Goal: Task Accomplishment & Management: Manage account settings

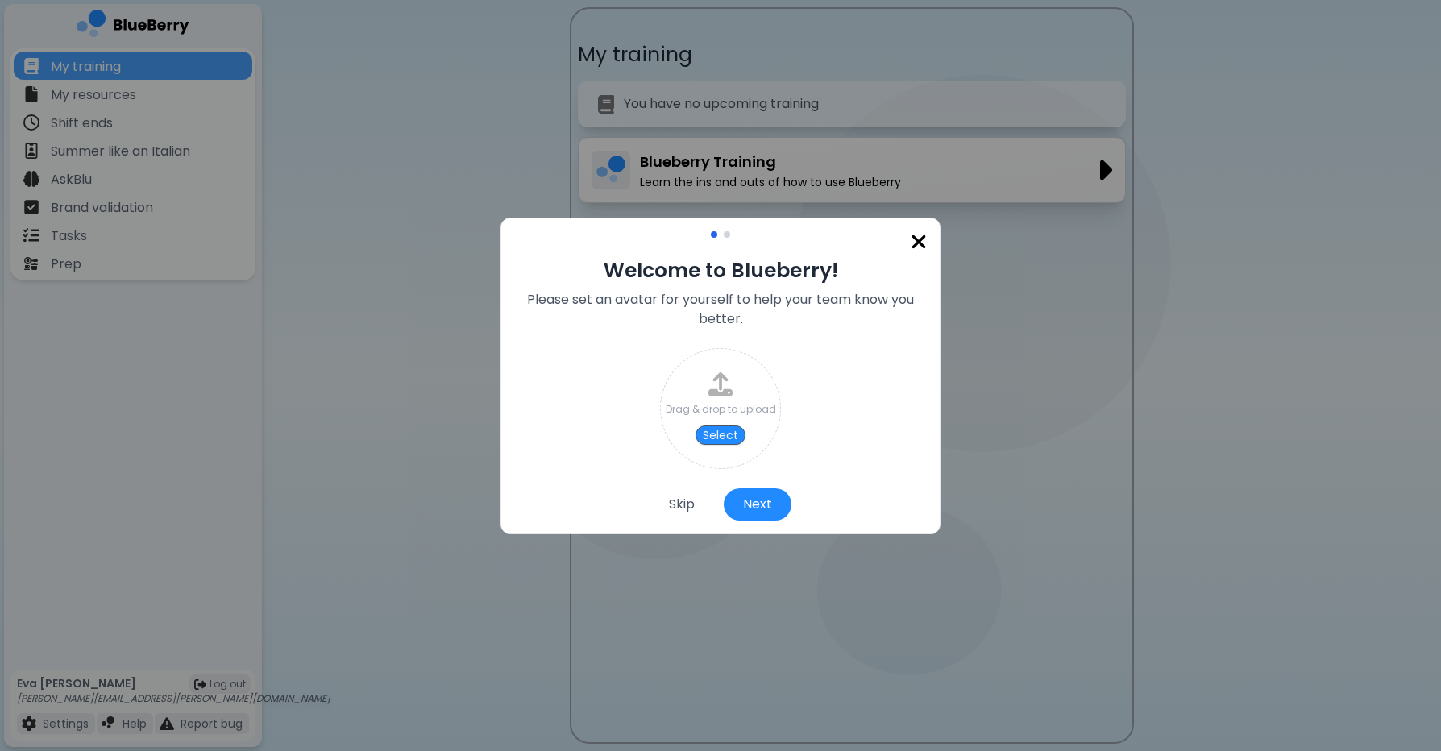
click at [917, 246] on img at bounding box center [919, 242] width 16 height 22
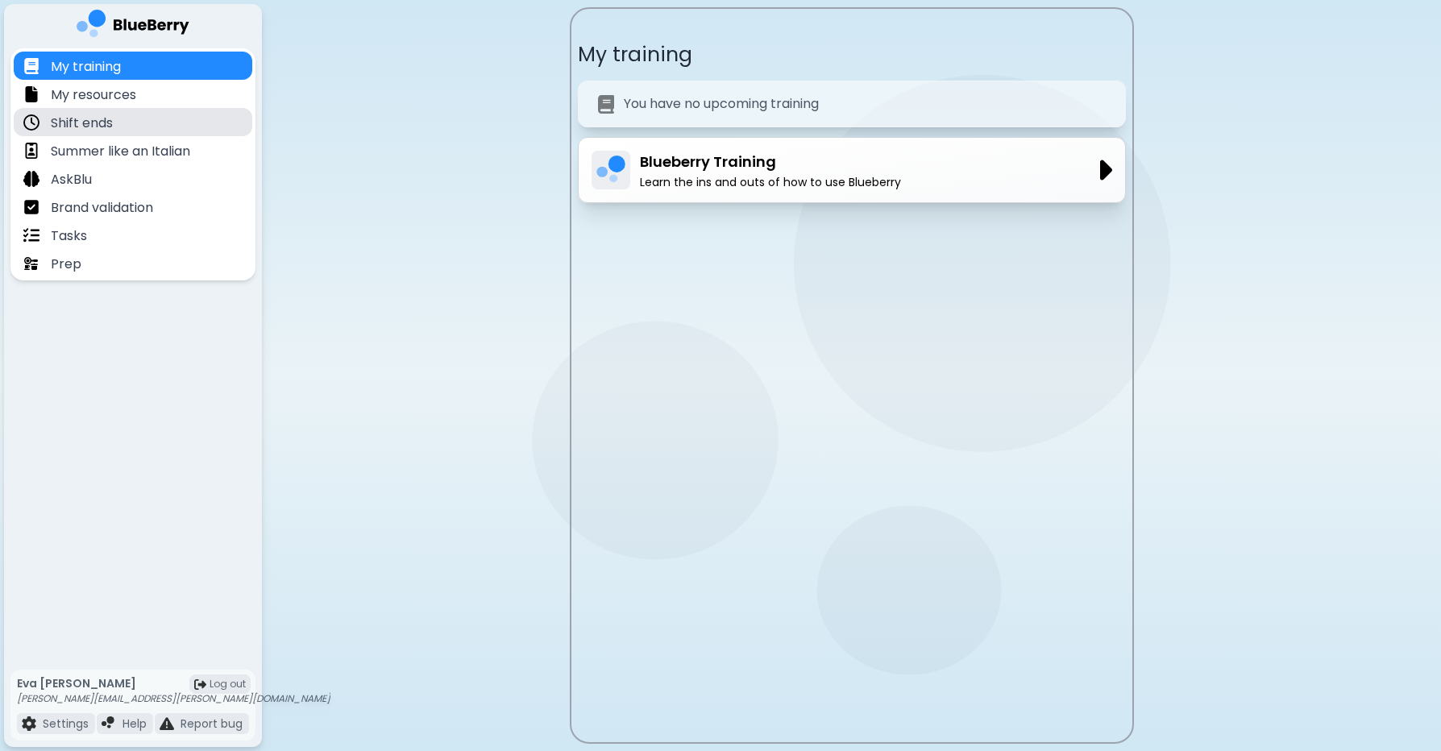
click at [139, 128] on div "Shift ends" at bounding box center [133, 122] width 239 height 28
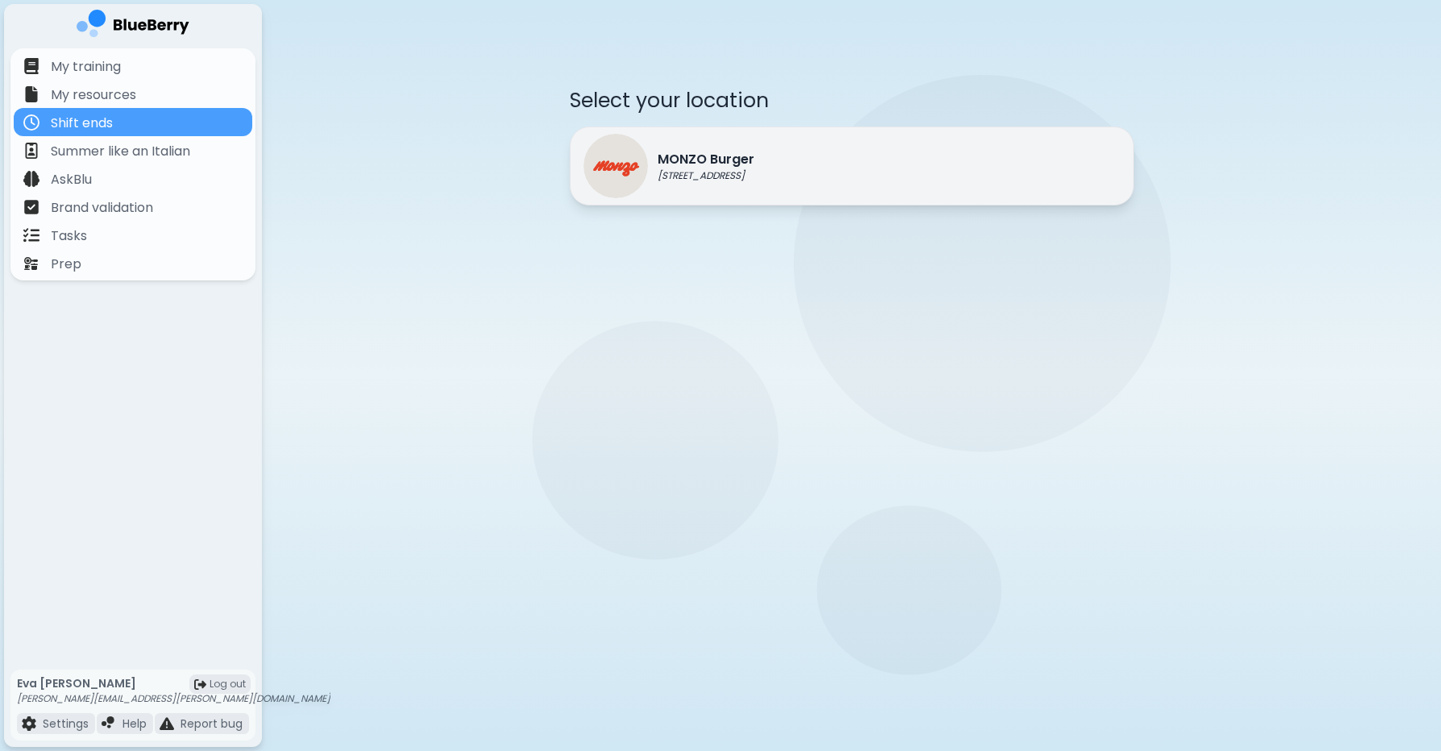
click at [683, 197] on div "MONZO Burger [STREET_ADDRESS]" at bounding box center [669, 166] width 171 height 64
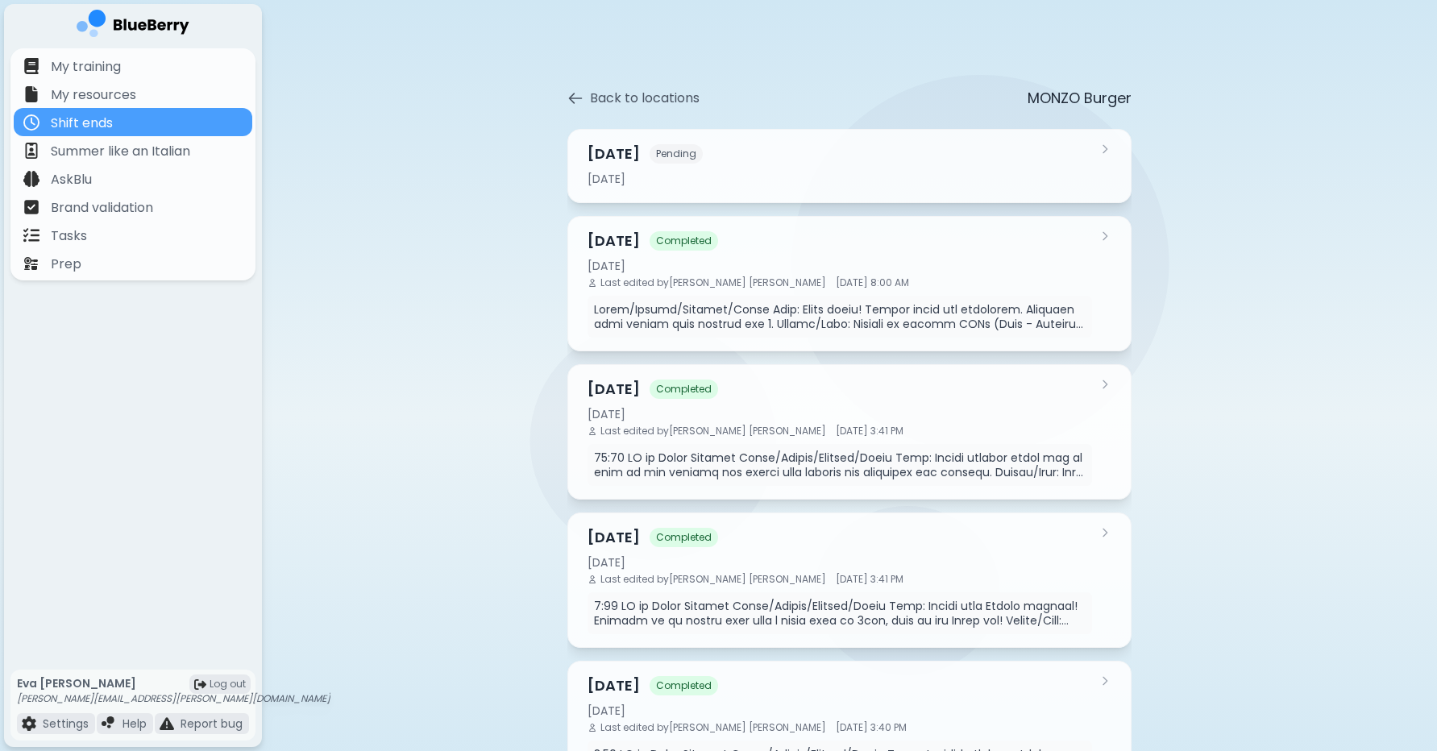
scroll to position [84, 0]
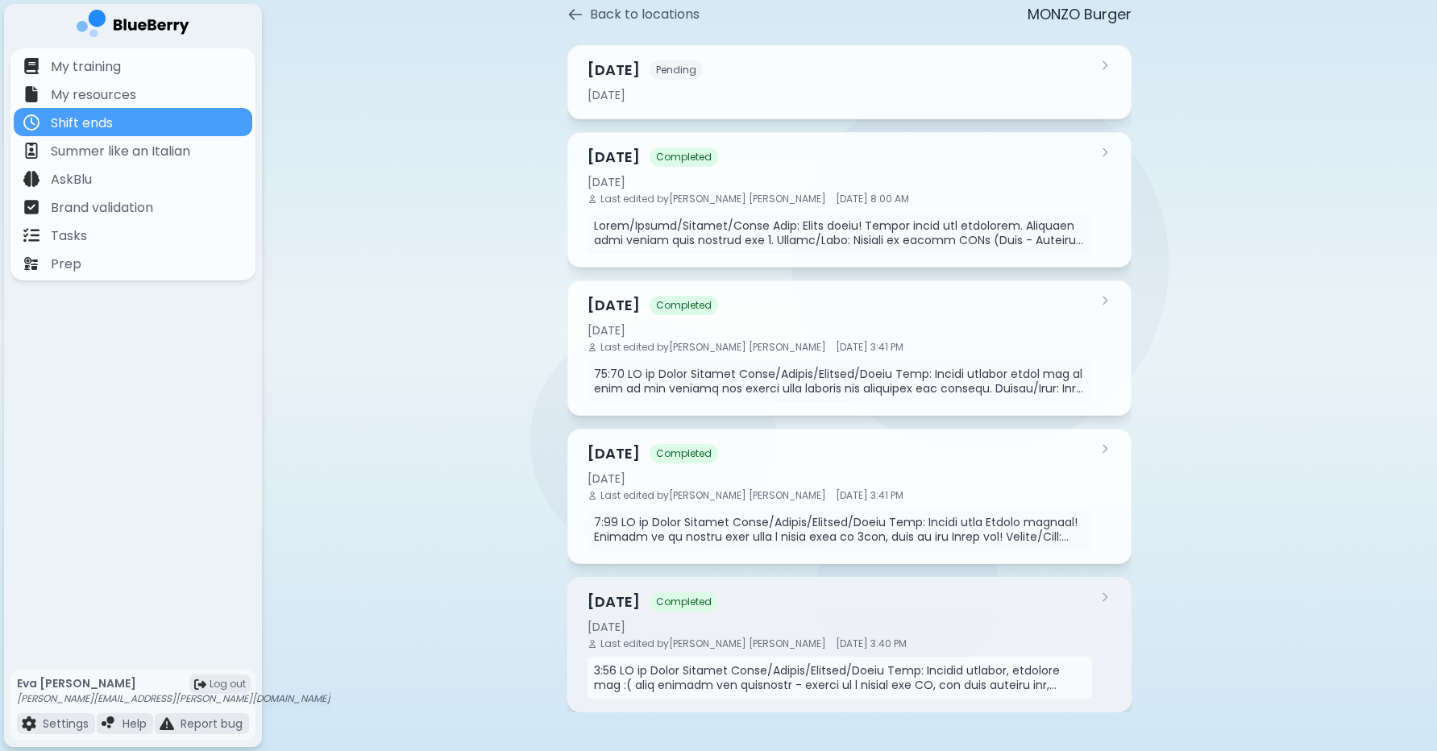
click at [1072, 621] on div "[DATE]" at bounding box center [840, 627] width 505 height 15
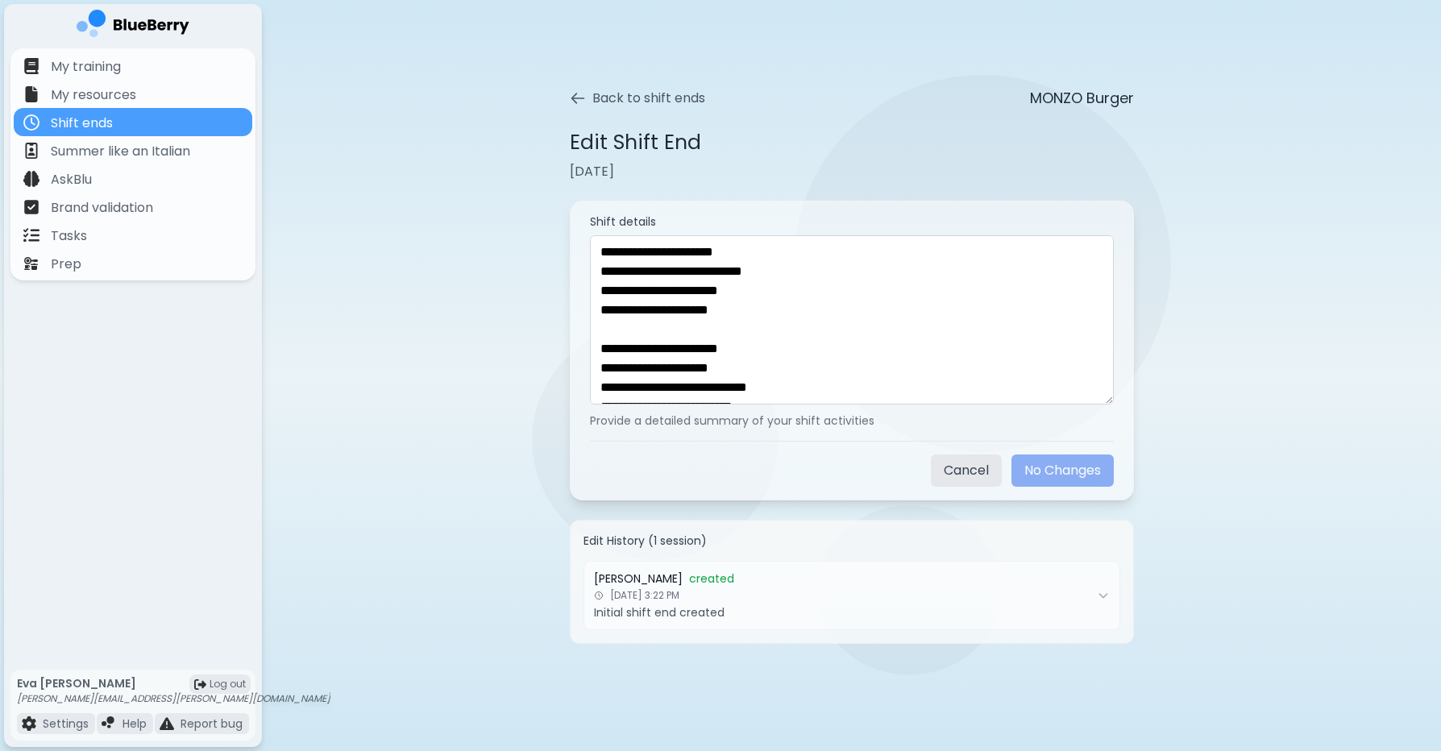
scroll to position [558, 0]
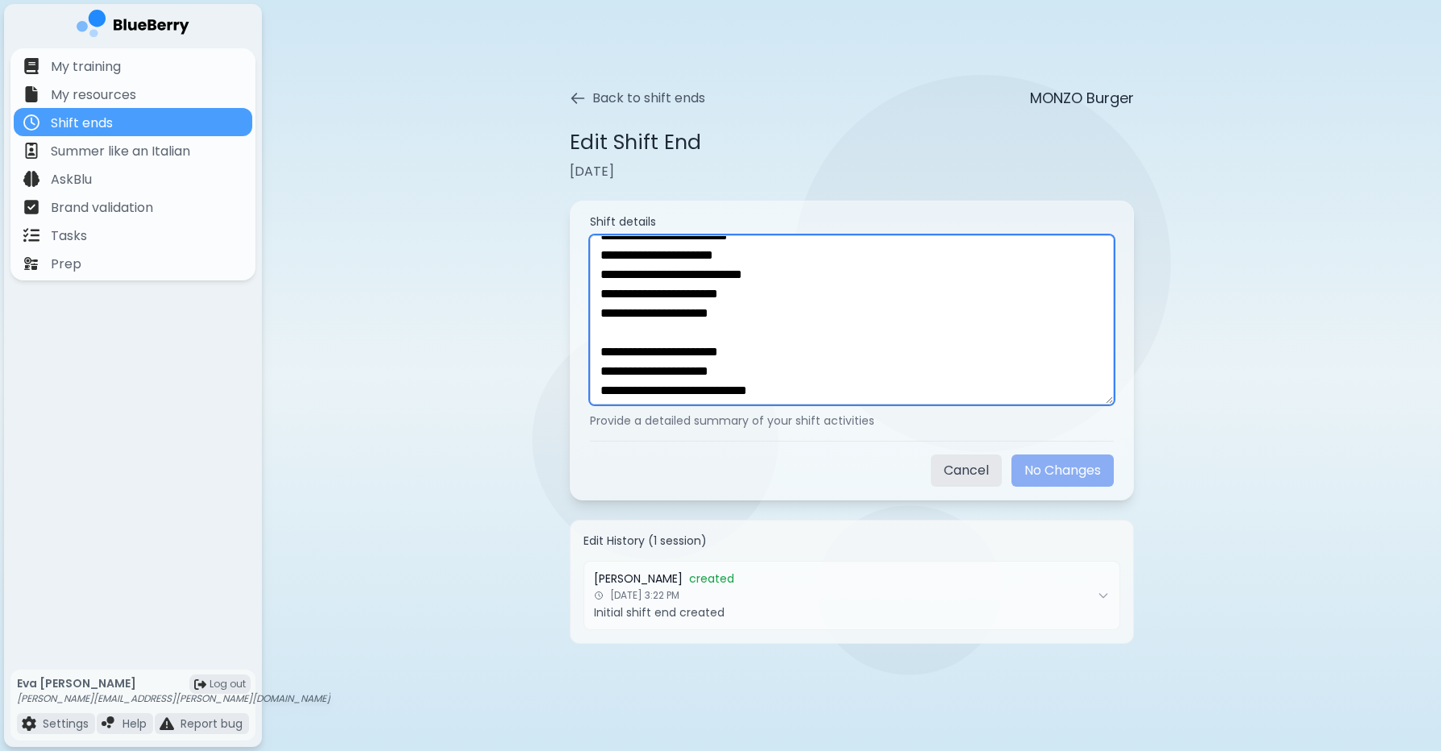
click at [611, 287] on textarea at bounding box center [852, 319] width 524 height 169
click at [613, 275] on textarea at bounding box center [852, 319] width 524 height 169
click at [719, 352] on textarea at bounding box center [852, 319] width 524 height 169
click at [876, 330] on textarea at bounding box center [852, 319] width 524 height 169
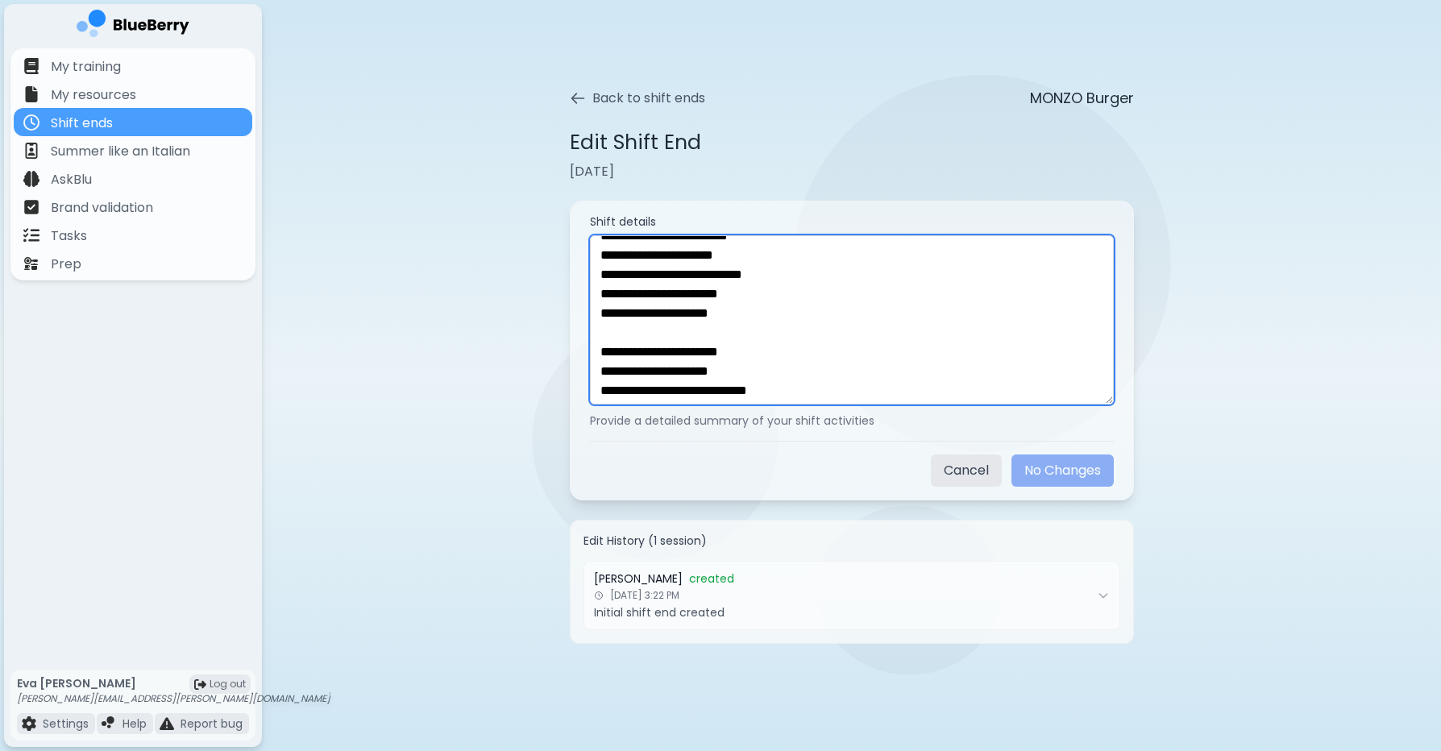
drag, startPoint x: 782, startPoint y: 350, endPoint x: 644, endPoint y: 353, distance: 137.9
click at [644, 353] on textarea at bounding box center [852, 319] width 524 height 169
click at [897, 301] on textarea at bounding box center [852, 319] width 524 height 169
click at [816, 330] on textarea at bounding box center [852, 319] width 524 height 169
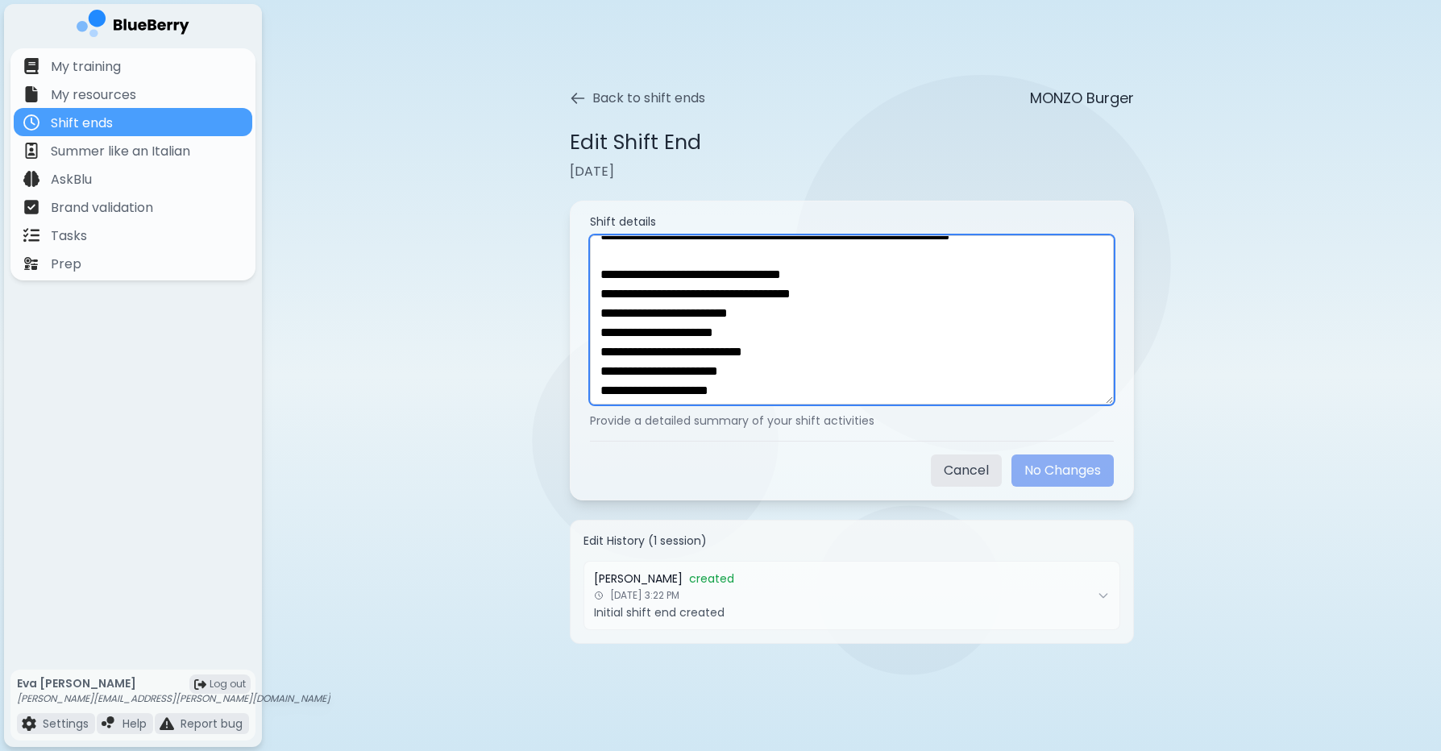
scroll to position [480, 0]
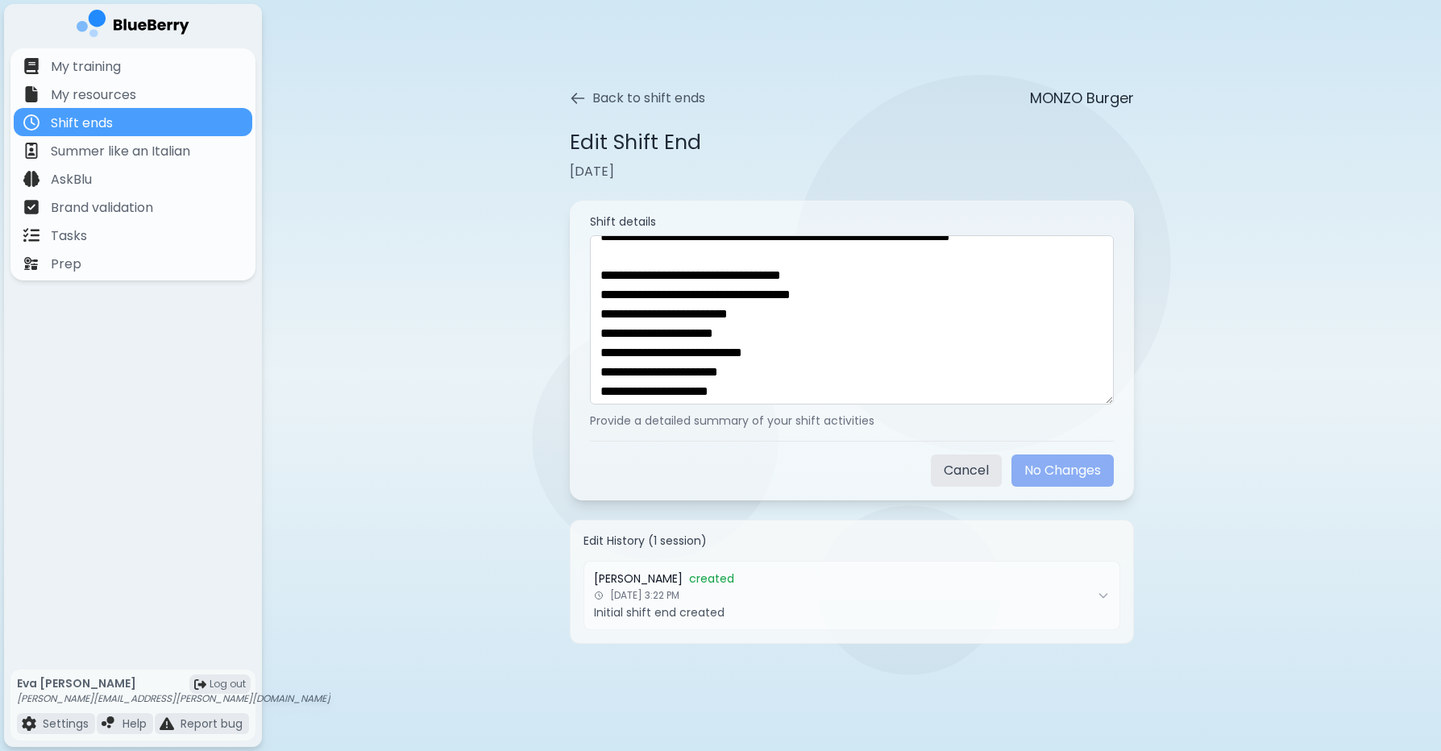
drag, startPoint x: 739, startPoint y: 79, endPoint x: 701, endPoint y: 79, distance: 37.9
click at [720, 79] on div "Back to shift ends MONZO Burger Edit Shift End [DATE] Shift details Provide a d…" at bounding box center [852, 349] width 722 height 589
click at [615, 98] on button "Back to shift ends" at bounding box center [637, 98] width 135 height 19
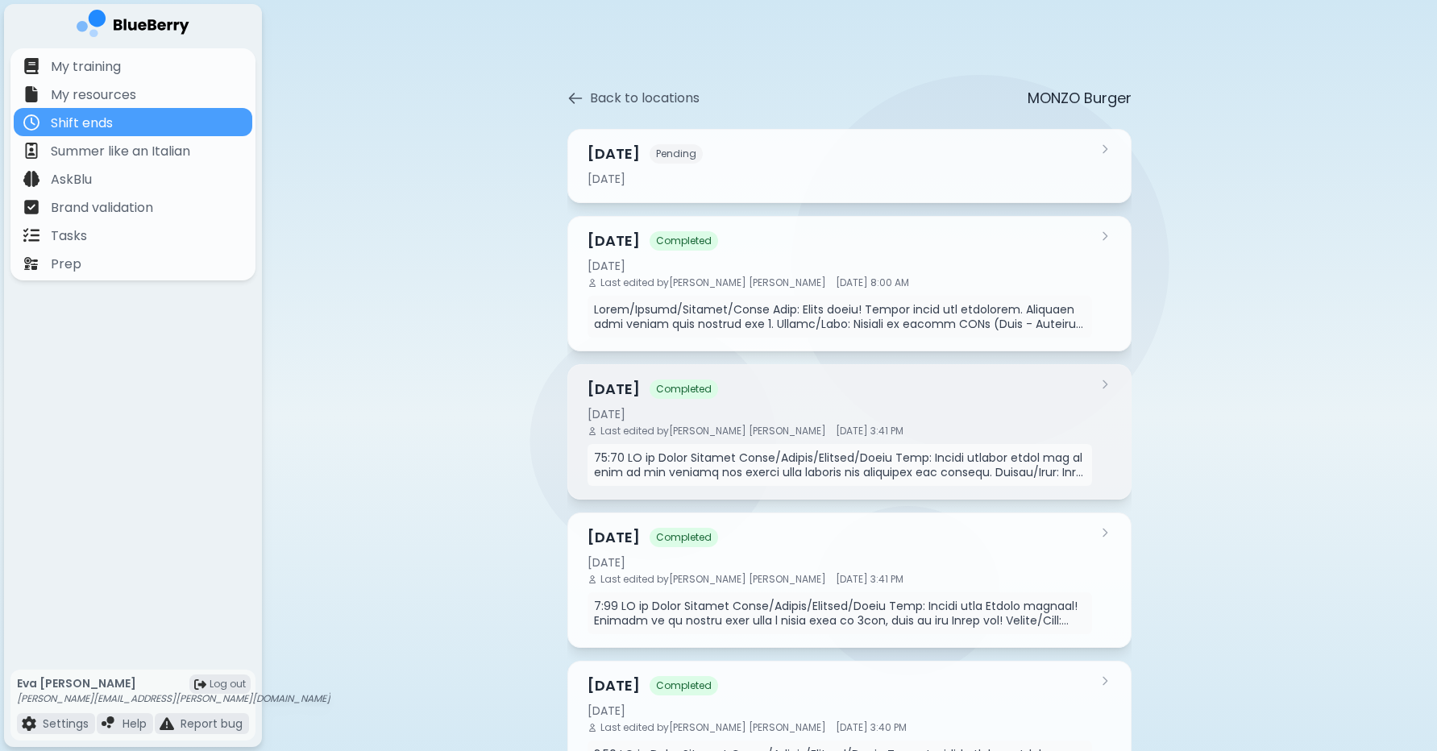
click at [937, 398] on div "[DATE] Completed" at bounding box center [840, 389] width 505 height 23
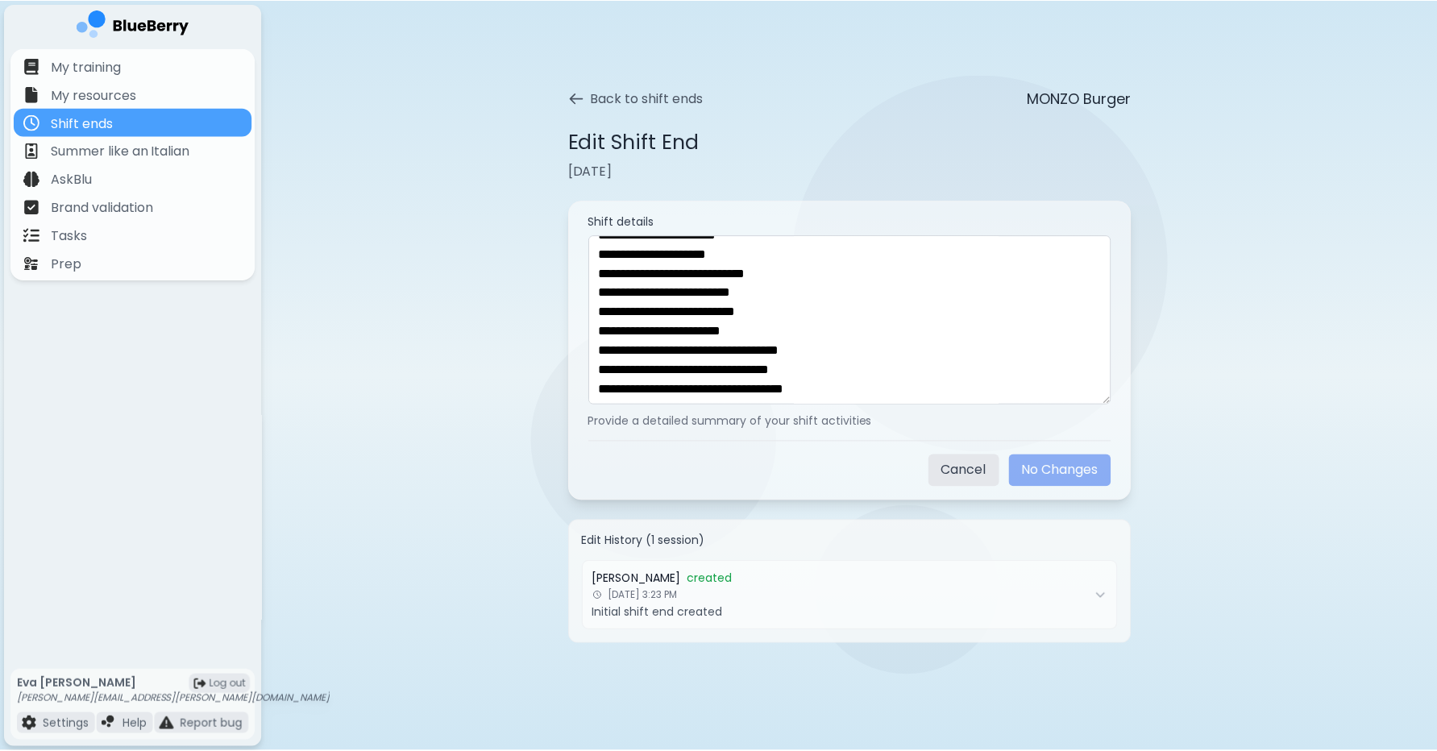
scroll to position [812, 0]
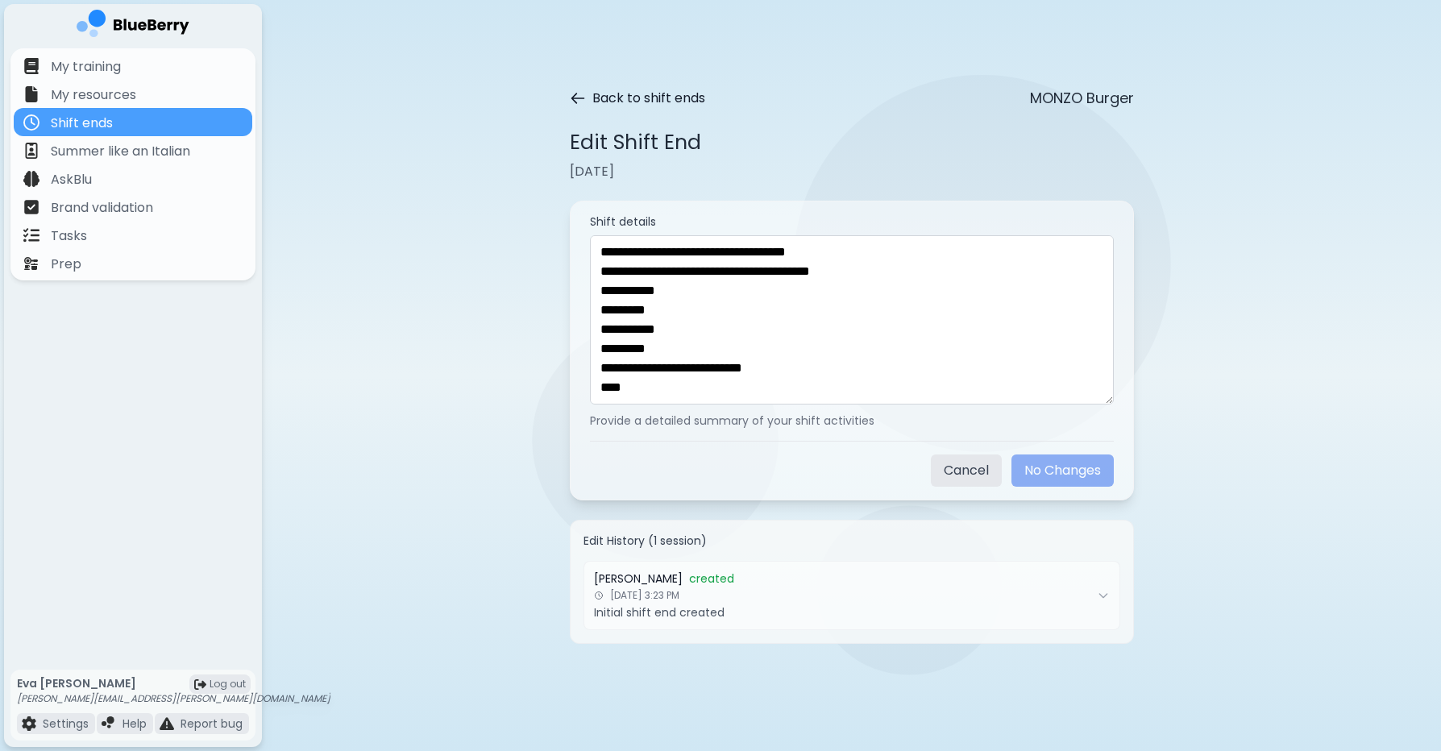
click at [588, 96] on button "Back to shift ends" at bounding box center [637, 98] width 135 height 19
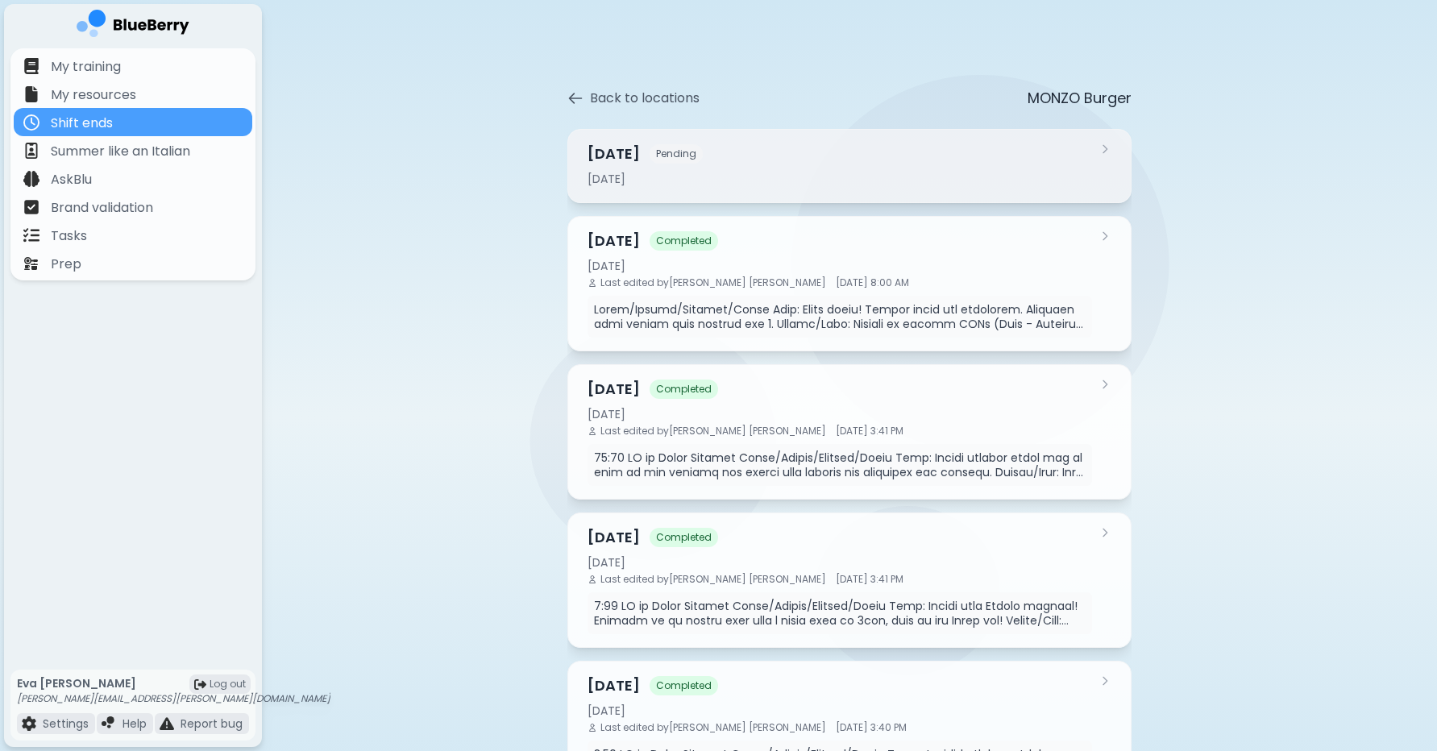
click at [1028, 157] on div "[DATE] Pending" at bounding box center [840, 154] width 505 height 23
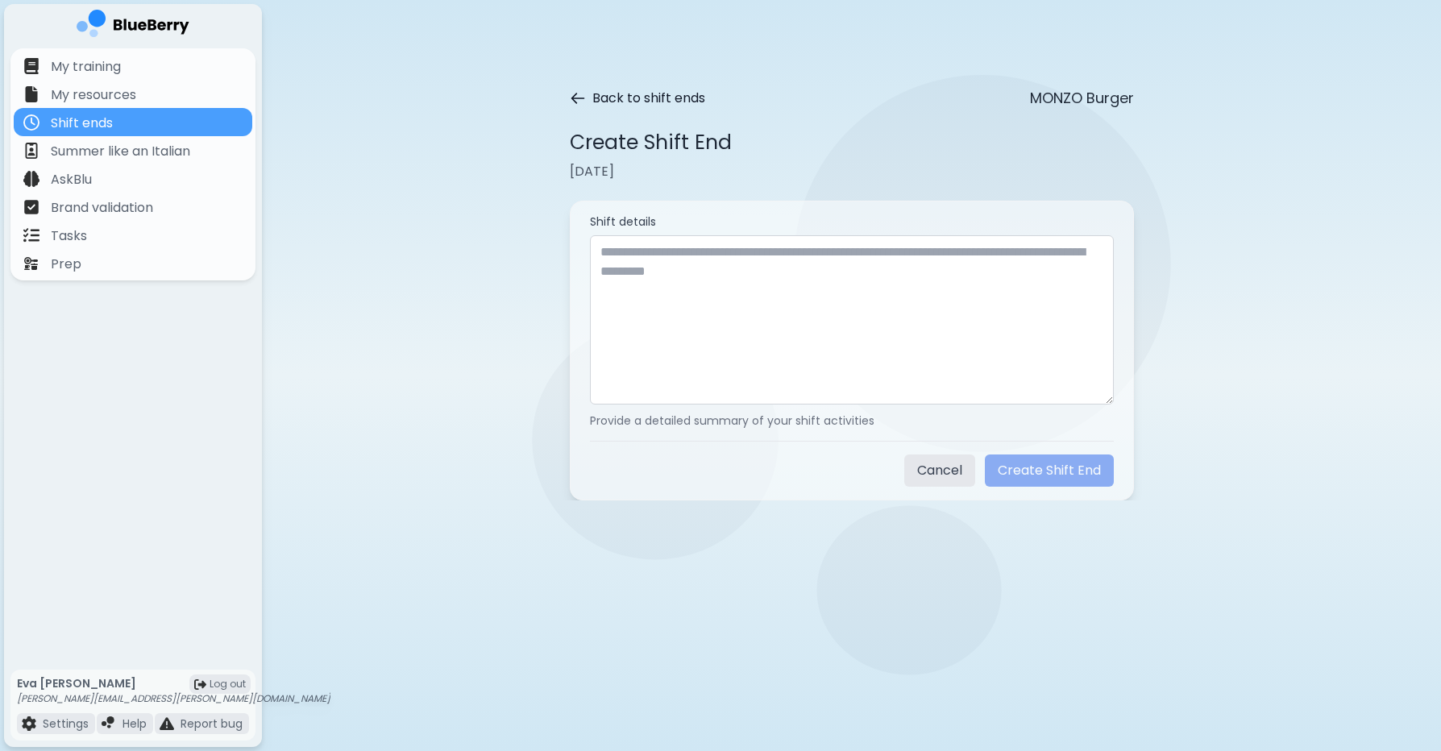
click at [576, 101] on icon at bounding box center [578, 98] width 16 height 16
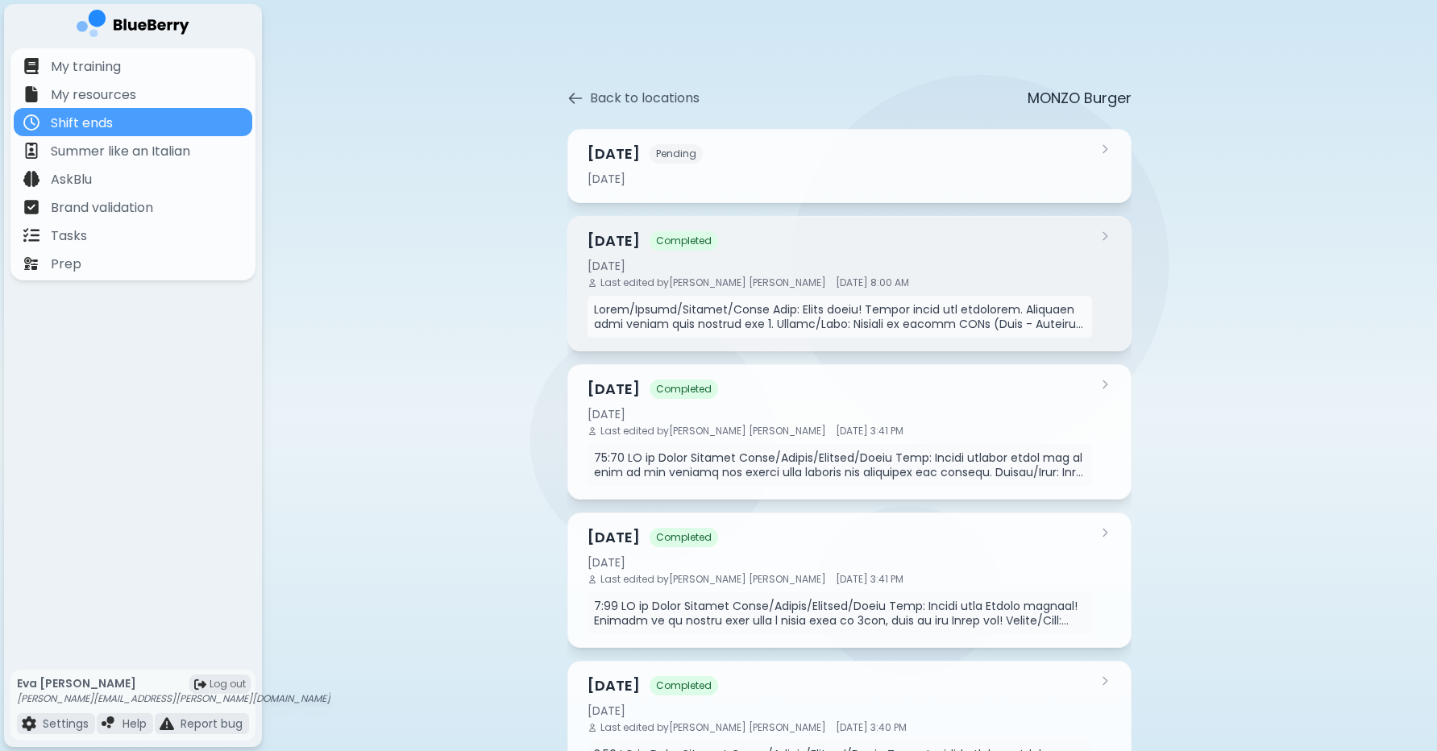
click at [762, 250] on div "[DATE] Completed" at bounding box center [840, 241] width 505 height 23
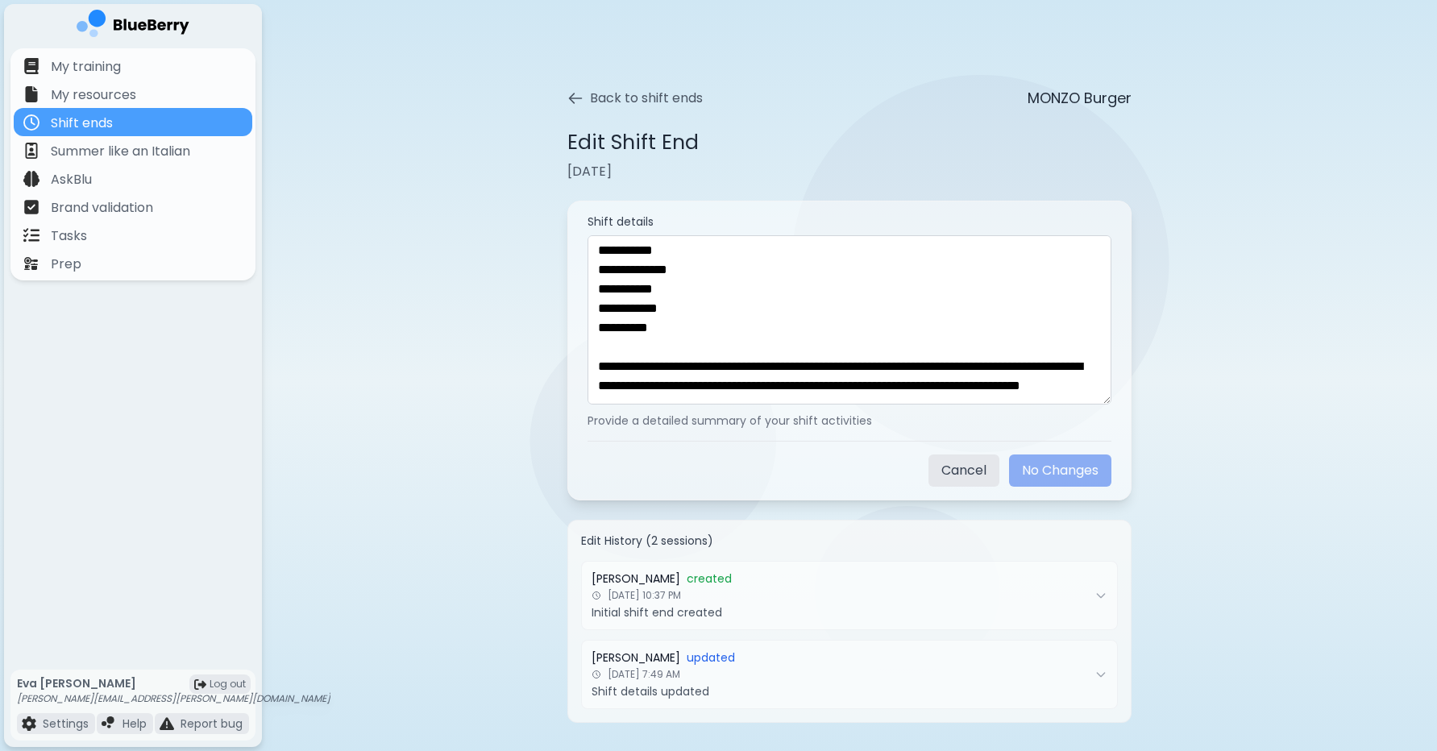
scroll to position [10, 0]
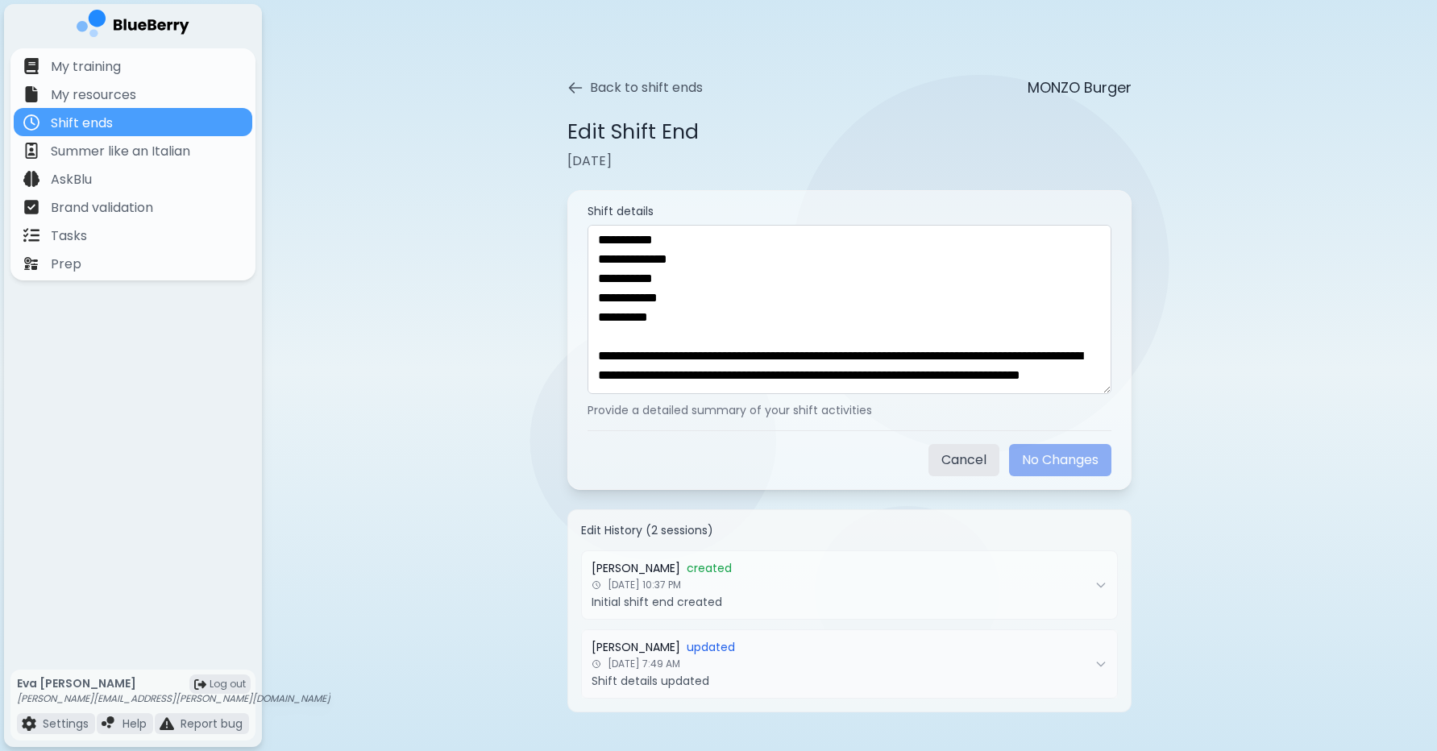
click at [1096, 667] on icon at bounding box center [1100, 664] width 13 height 13
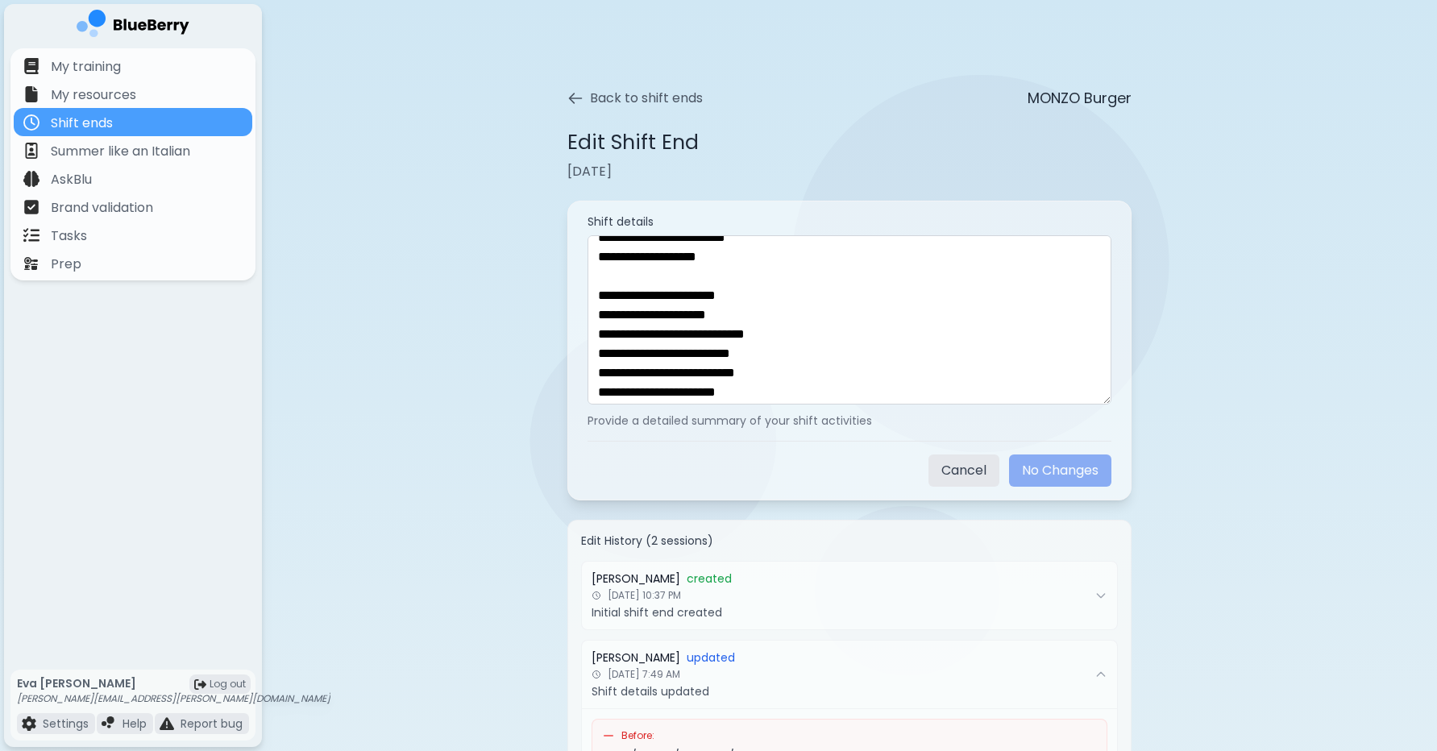
scroll to position [1354, 0]
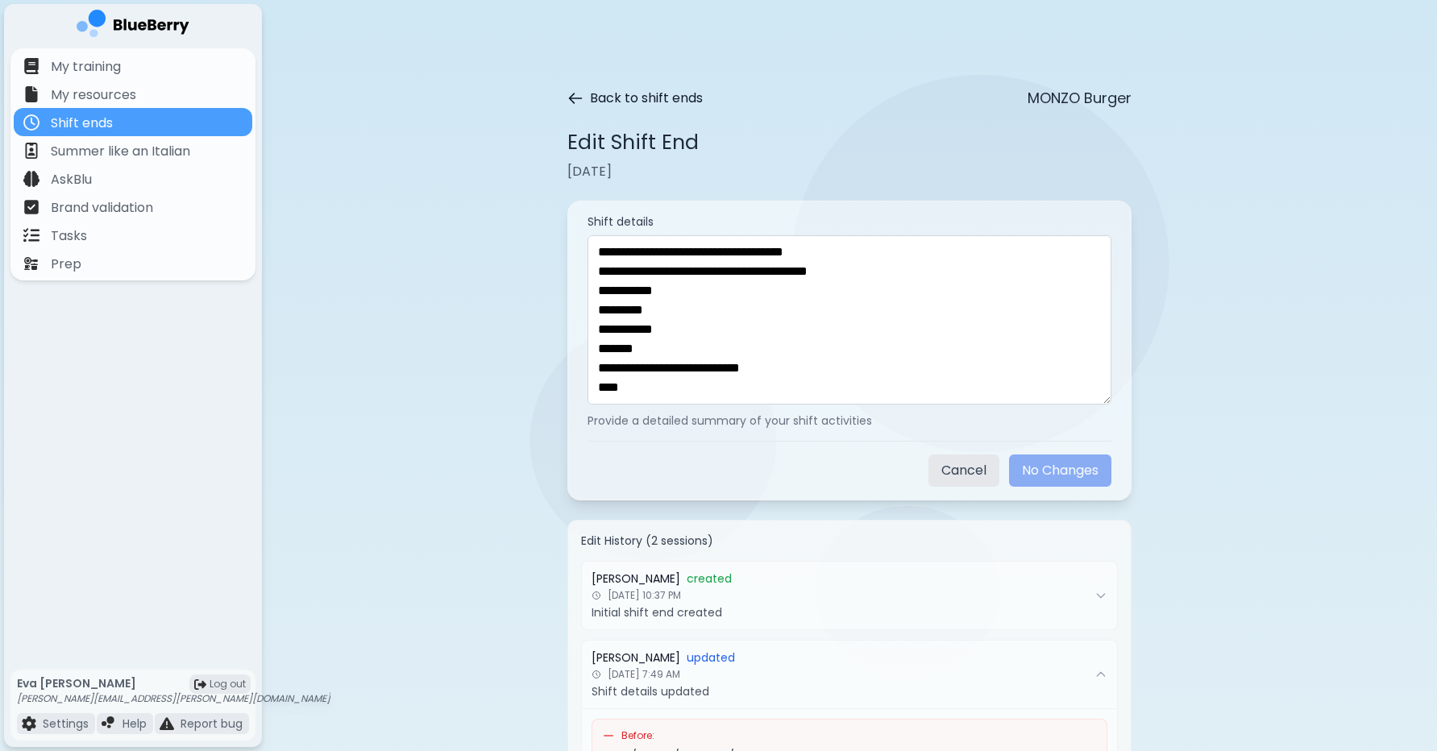
click at [575, 99] on icon at bounding box center [575, 98] width 16 height 16
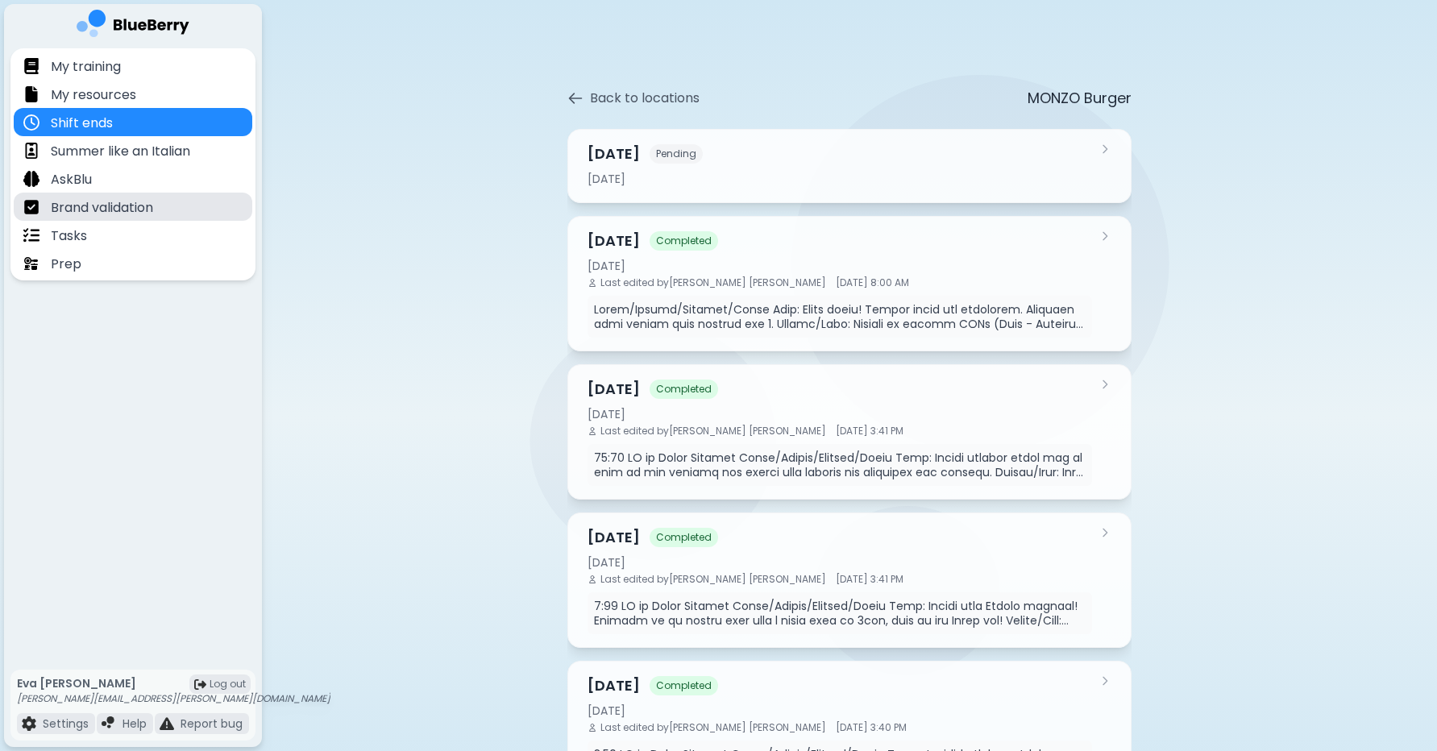
click at [94, 205] on p "Brand validation" at bounding box center [102, 207] width 102 height 19
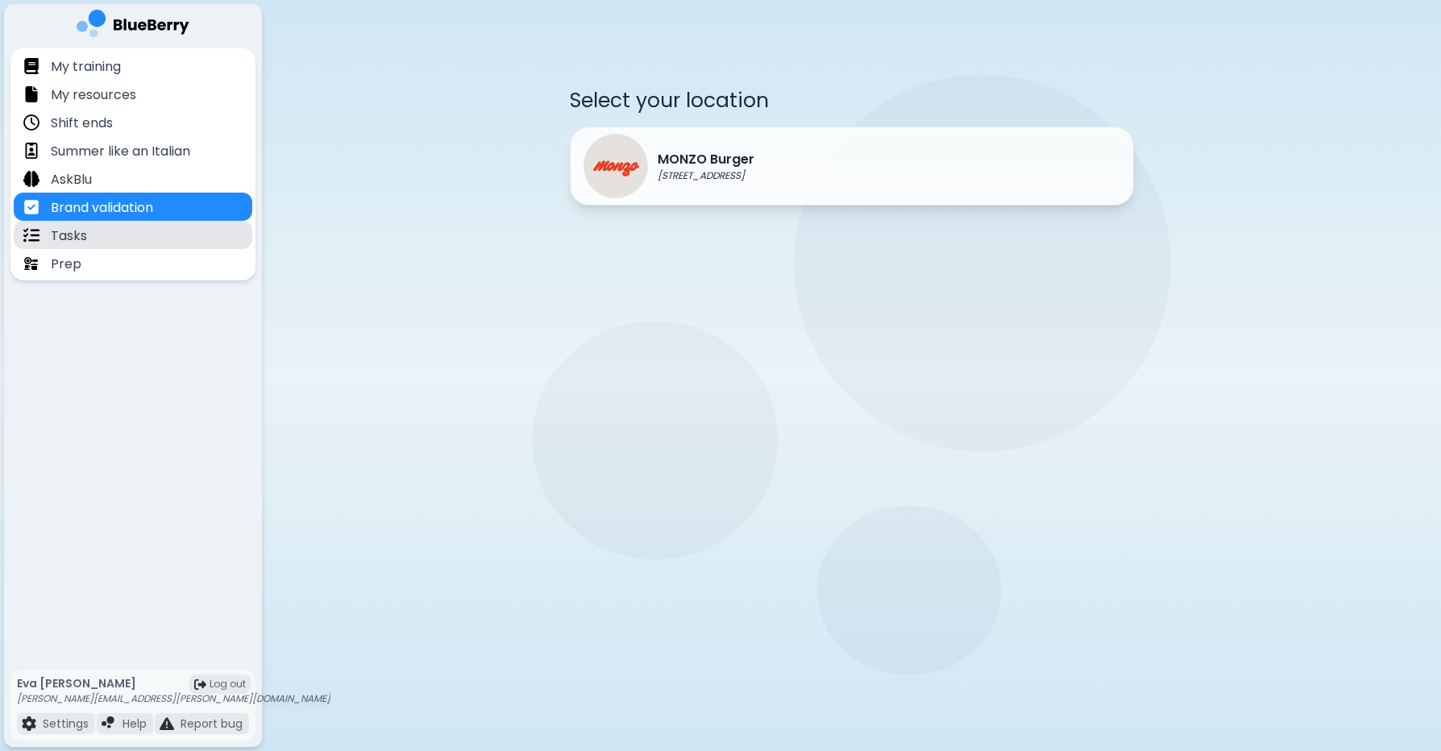
click at [68, 229] on p "Tasks" at bounding box center [69, 235] width 36 height 19
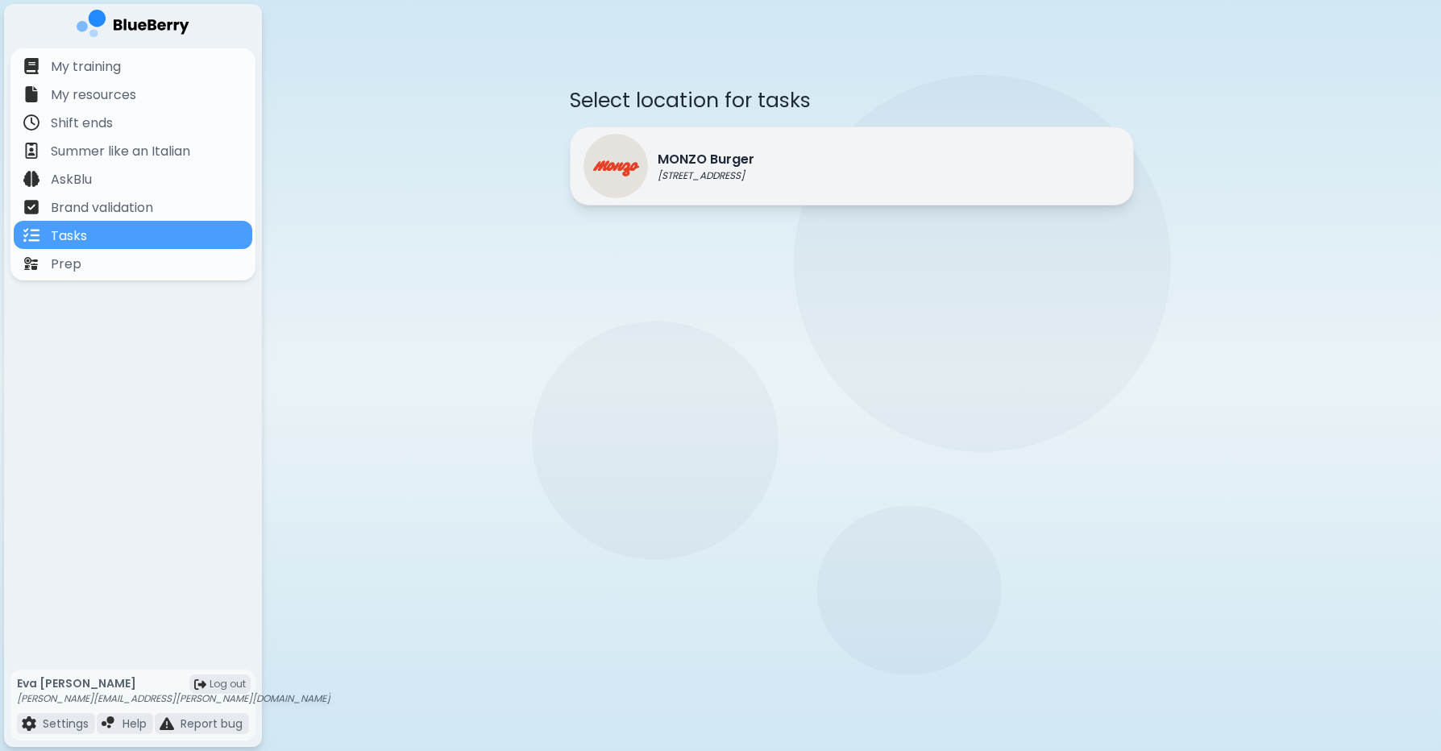
click at [741, 169] on p "[STREET_ADDRESS]" at bounding box center [706, 175] width 97 height 13
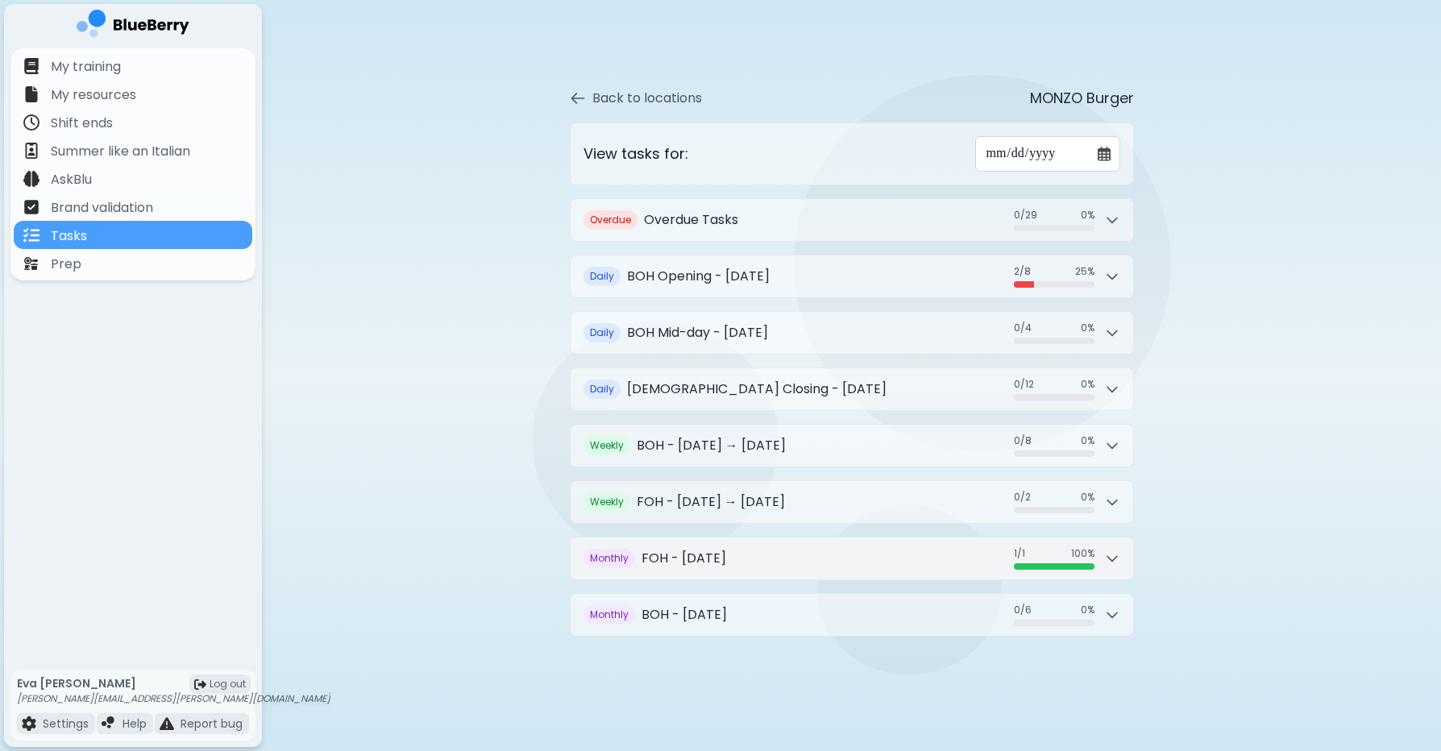
click at [1120, 561] on button "M onthly FOH - [DATE] 1 / 1 1 / 1 100 %" at bounding box center [852, 559] width 563 height 42
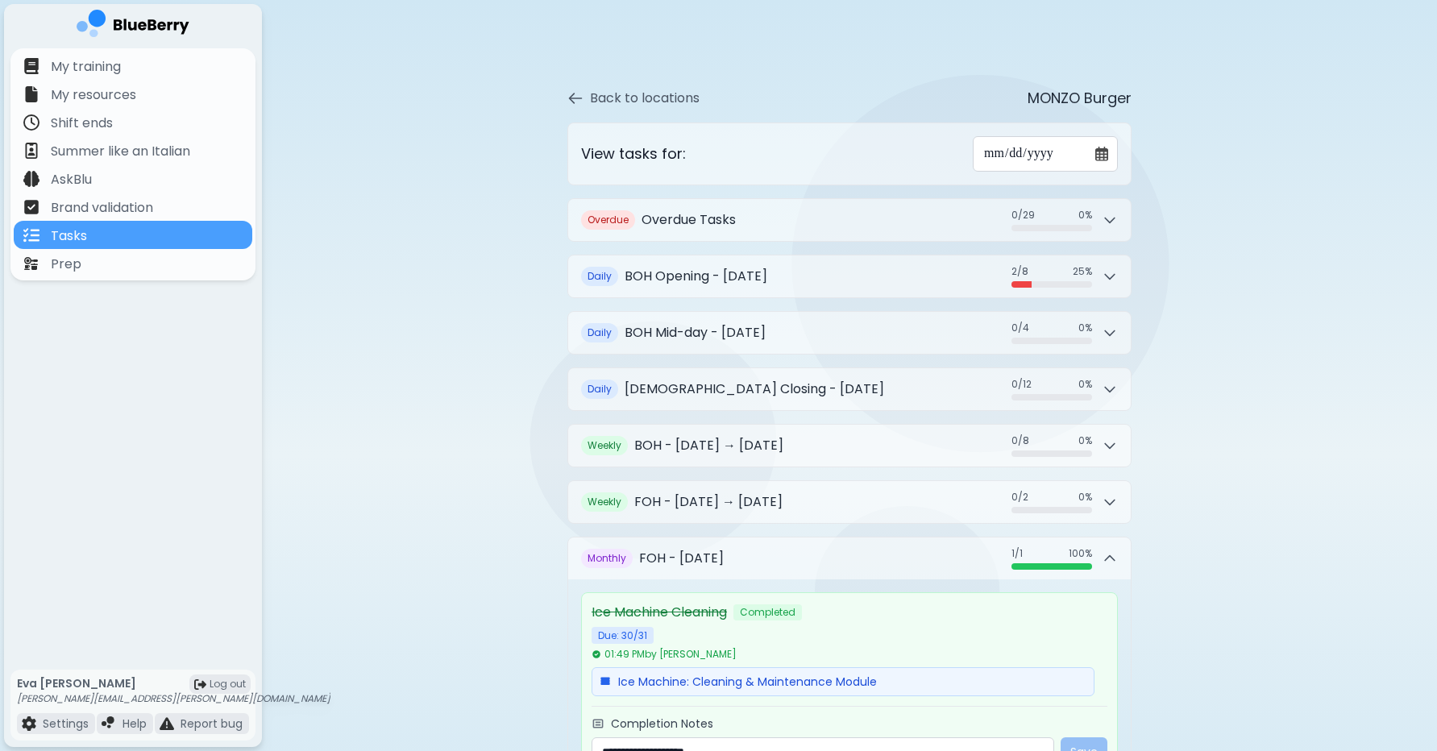
scroll to position [160, 0]
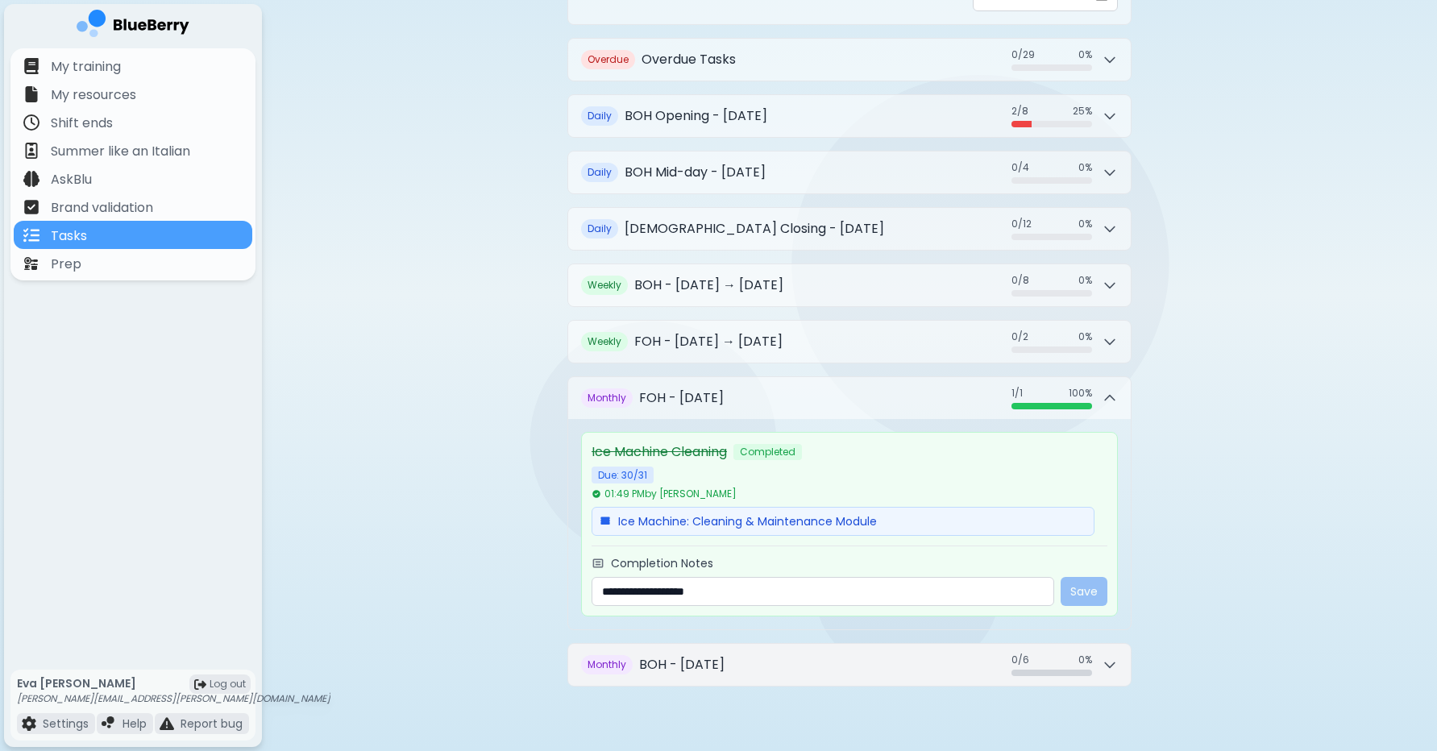
click at [773, 668] on button "M onthly BOH - [DATE] 0 / 6 0 / 6 0 %" at bounding box center [849, 665] width 563 height 42
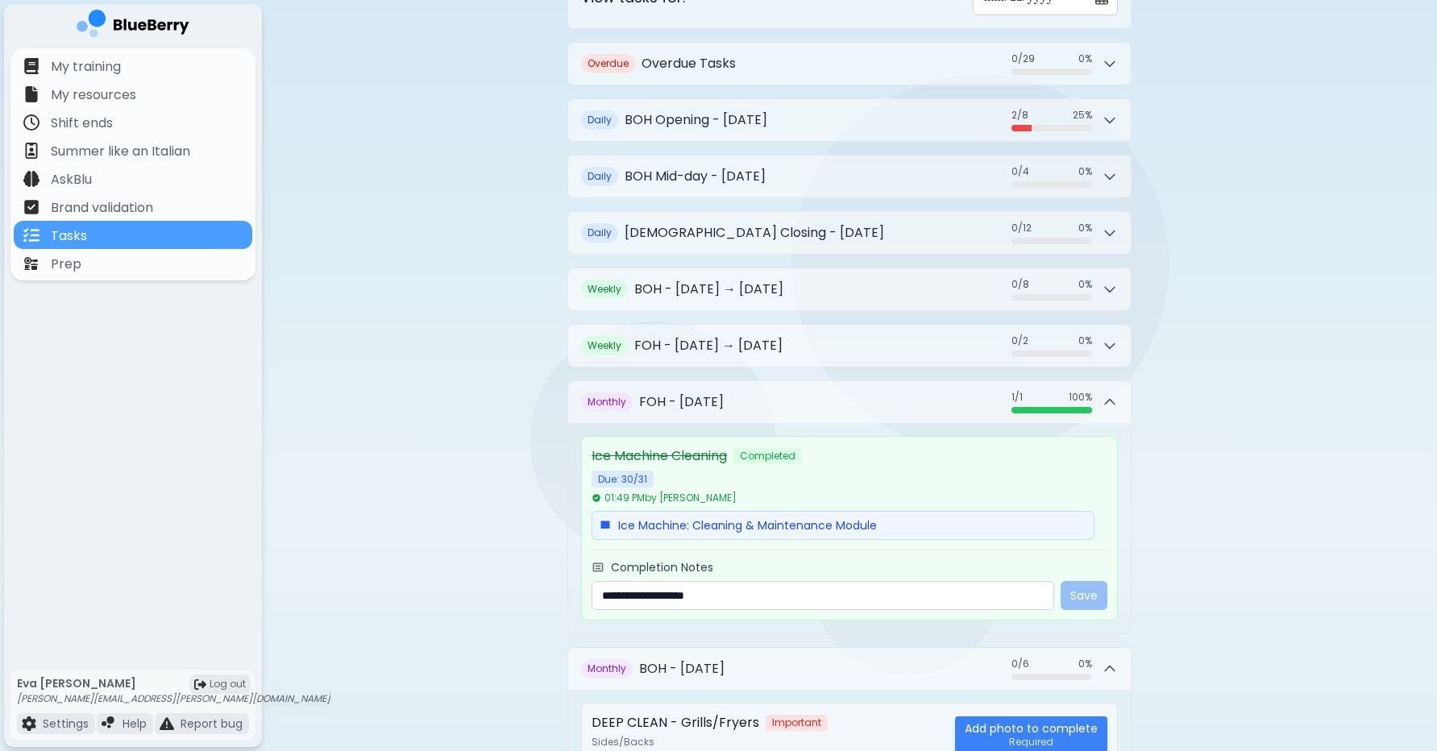
scroll to position [95, 0]
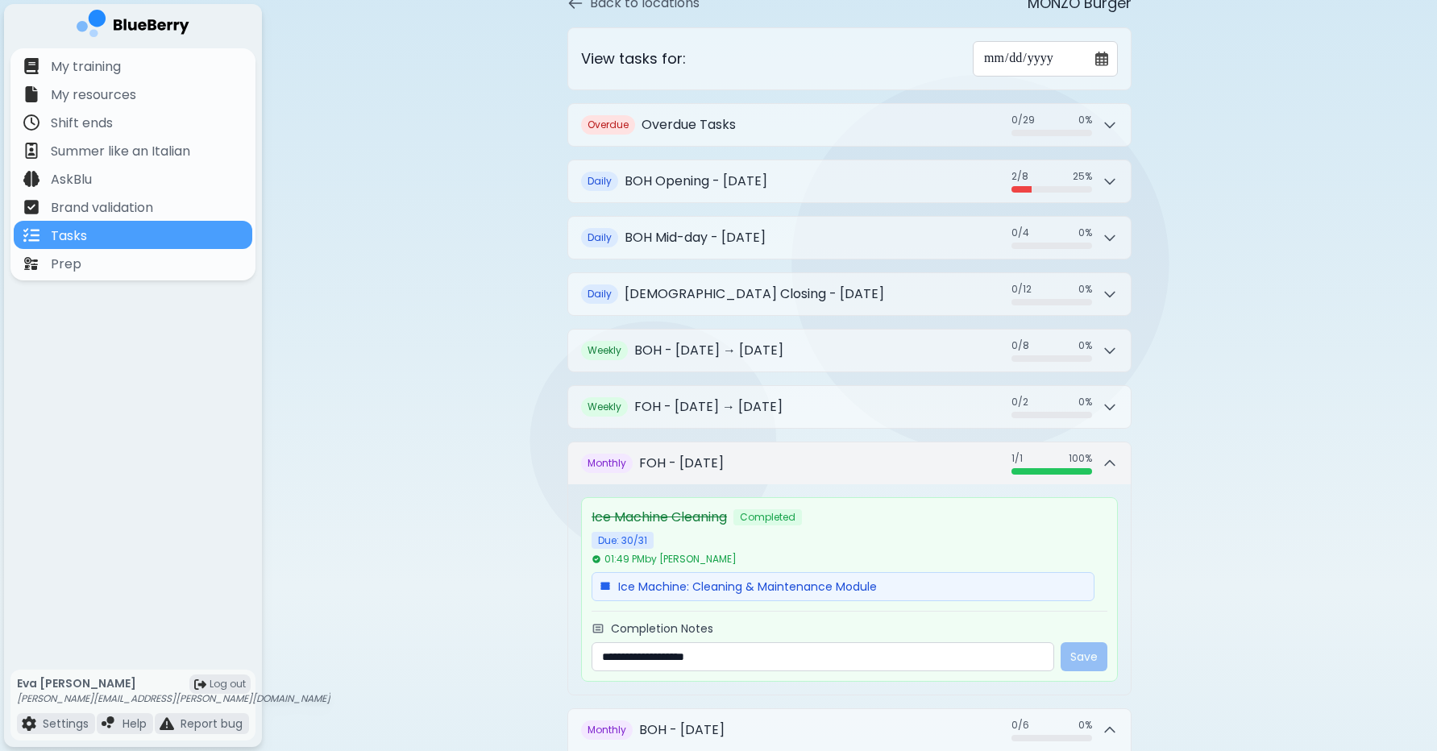
click at [1111, 459] on icon at bounding box center [1110, 463] width 16 height 16
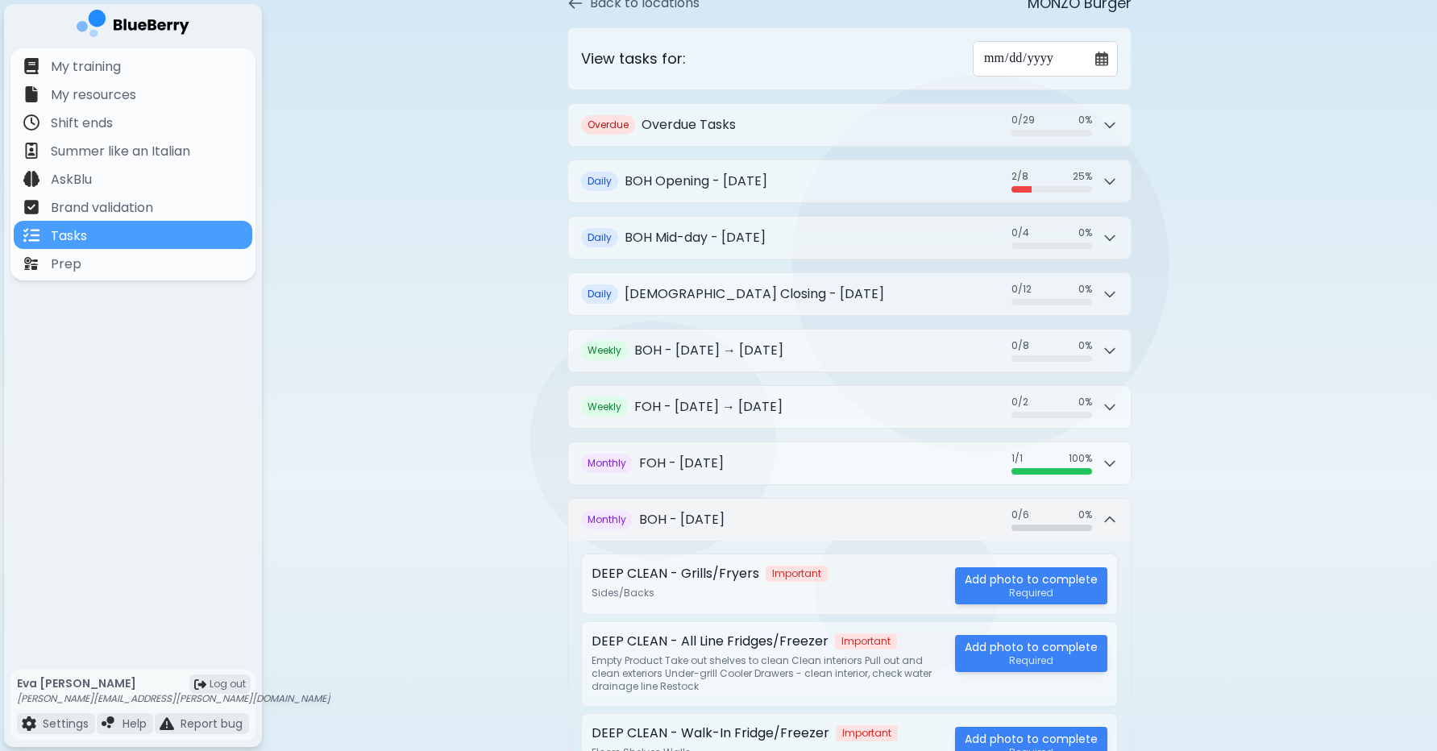
click at [1111, 538] on button "M onthly BOH - [DATE] 0 / 6 0 / 6 0 %" at bounding box center [849, 520] width 563 height 42
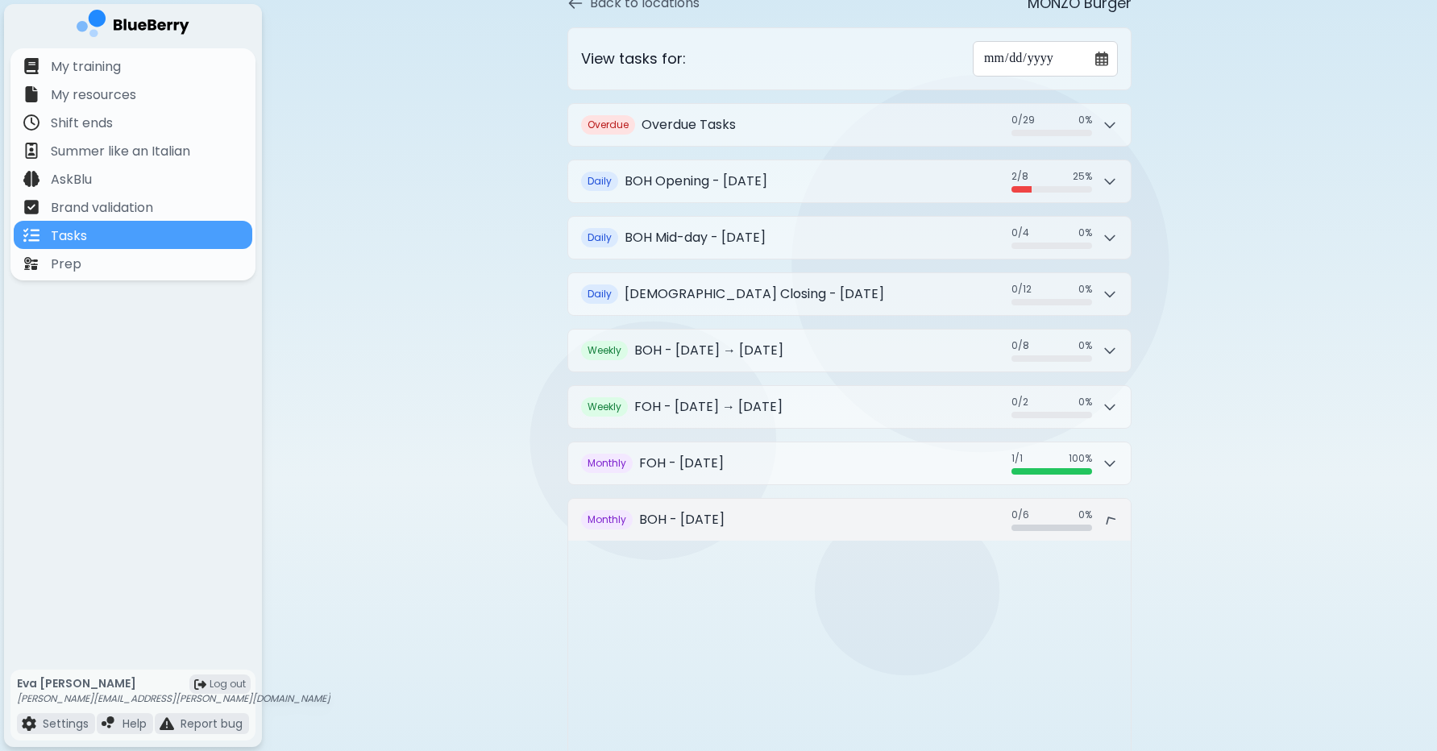
scroll to position [0, 0]
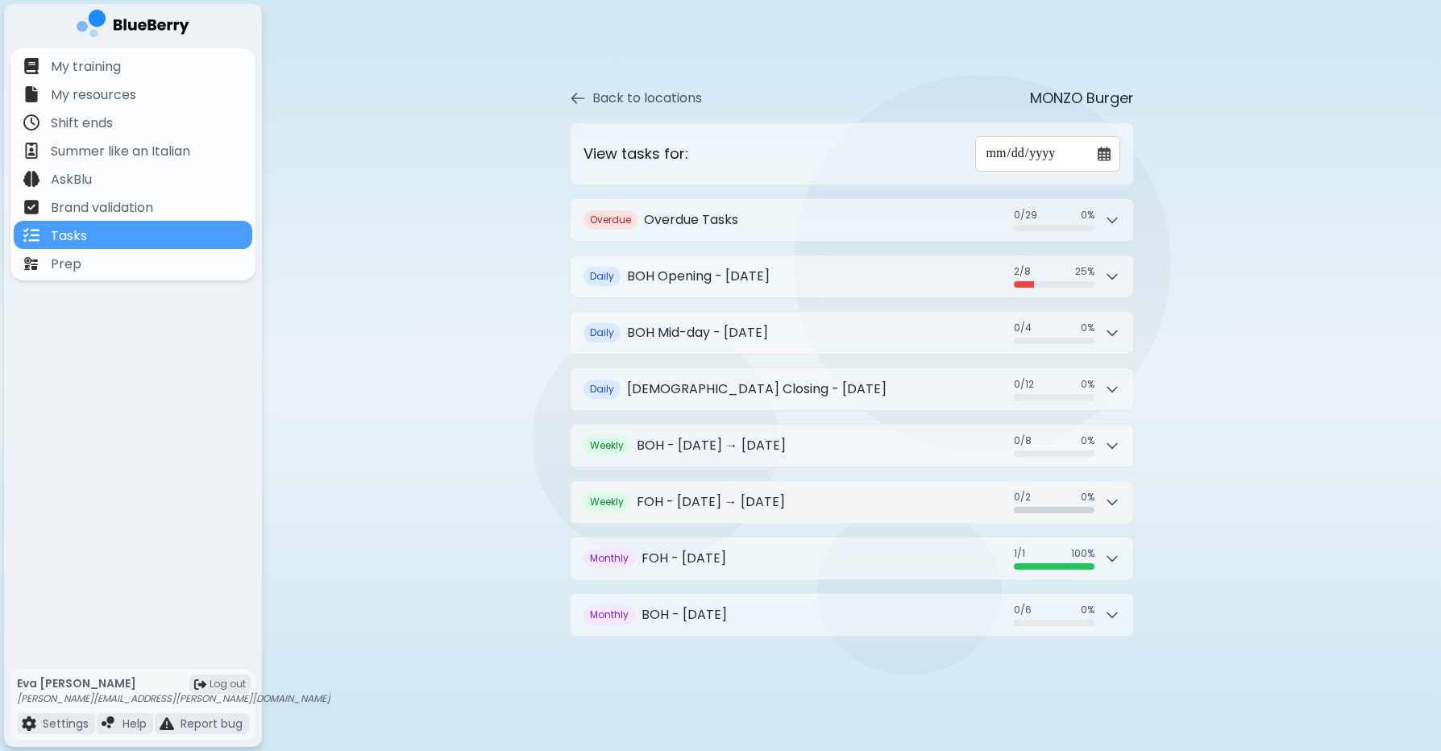
click at [1116, 489] on button "W eekly FOH - [DATE] → [DATE] 0 / 2 0 / 2 0 %" at bounding box center [852, 502] width 563 height 42
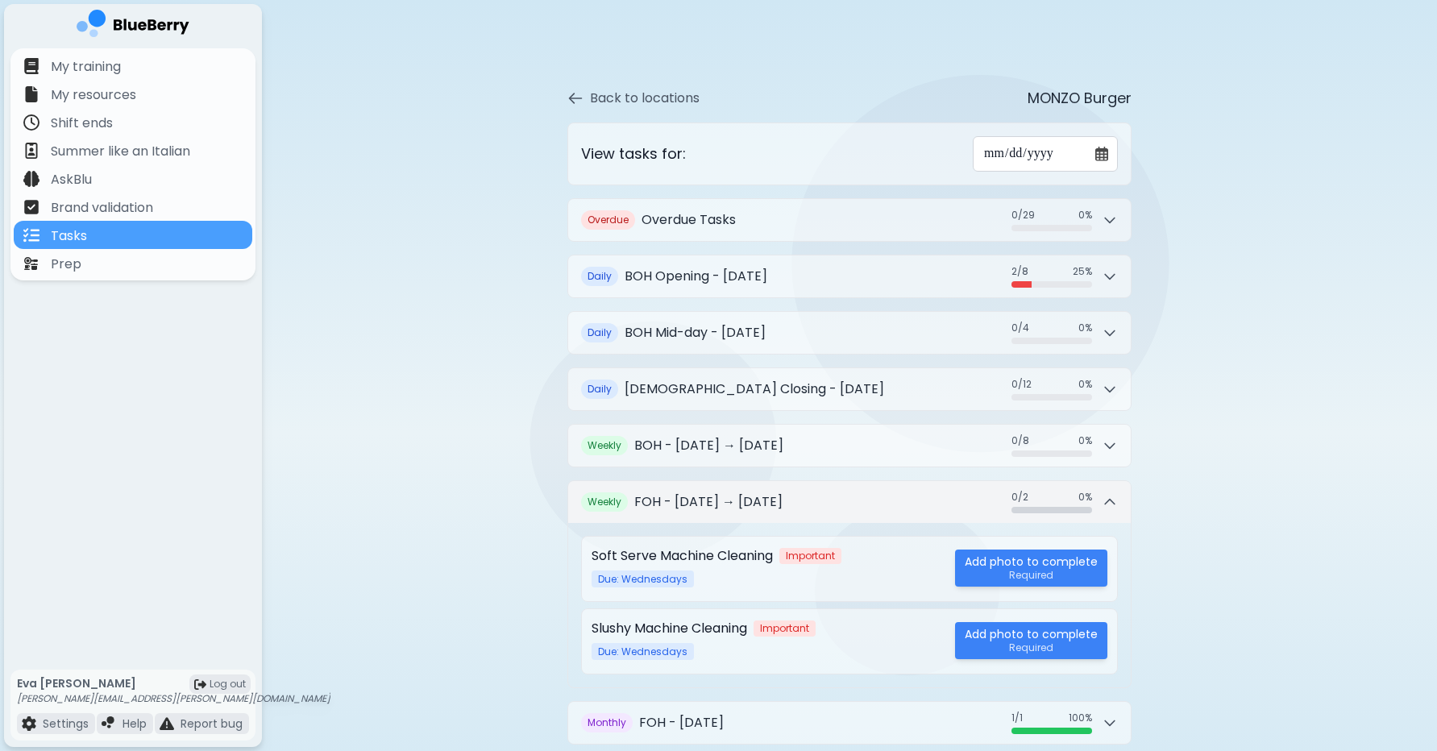
click at [1099, 496] on div "0 / 2 0 / 2 0 %" at bounding box center [1064, 502] width 106 height 23
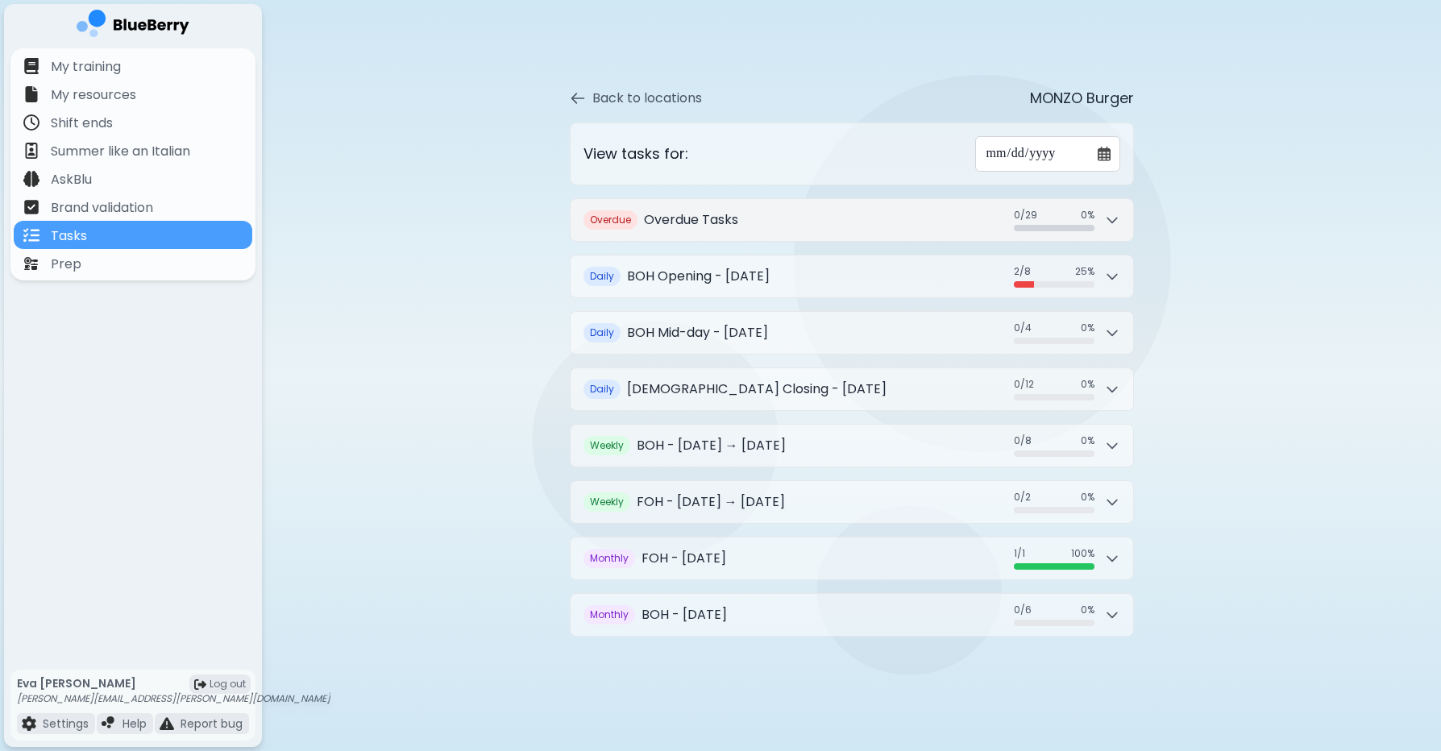
click at [1107, 235] on button "O verdue Overdue Tasks 0 / 29 0 / 29 0 %" at bounding box center [852, 220] width 563 height 42
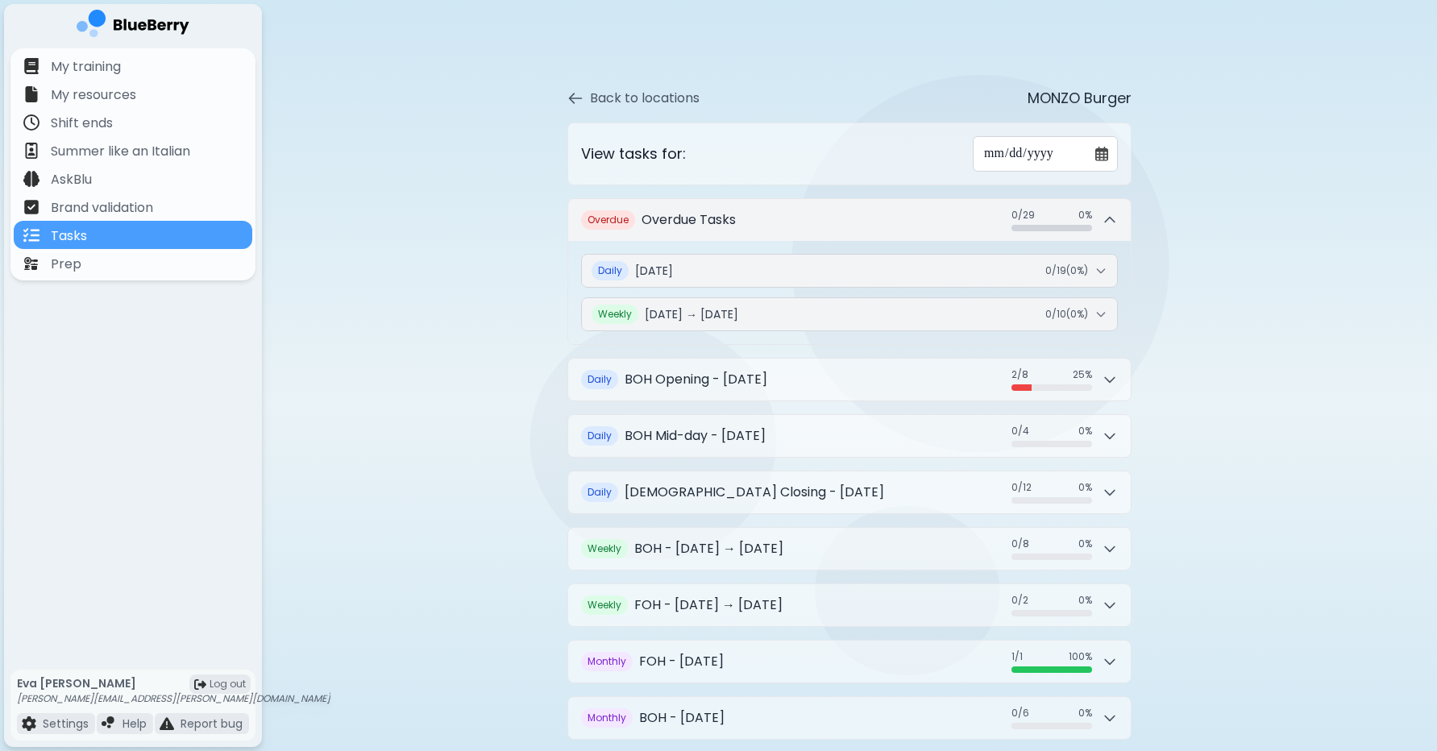
click at [1107, 235] on button "O verdue Overdue Tasks 0 / 29 0 / 29 0 %" at bounding box center [849, 220] width 563 height 42
